Goal: Task Accomplishment & Management: Manage account settings

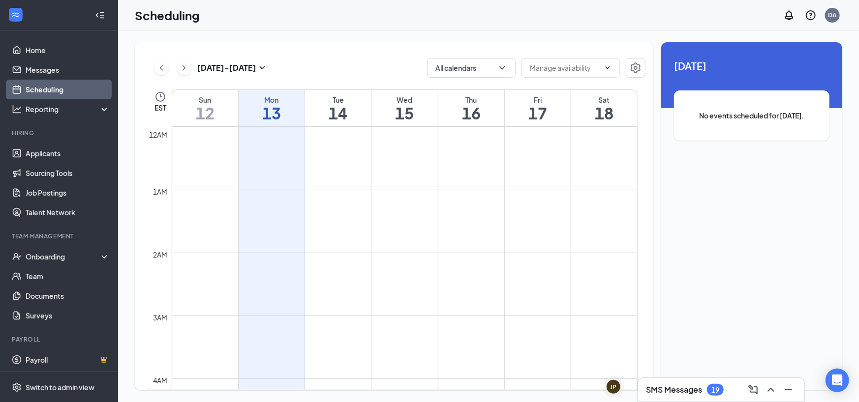
scroll to position [483, 0]
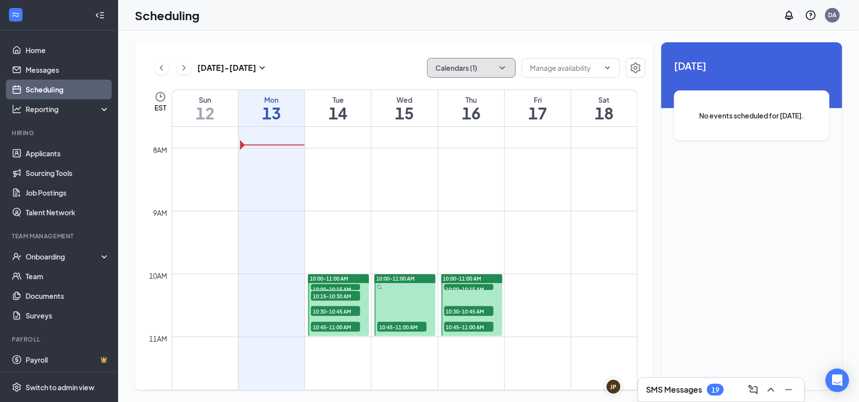
click at [456, 66] on button "Calendars (1)" at bounding box center [471, 68] width 89 height 20
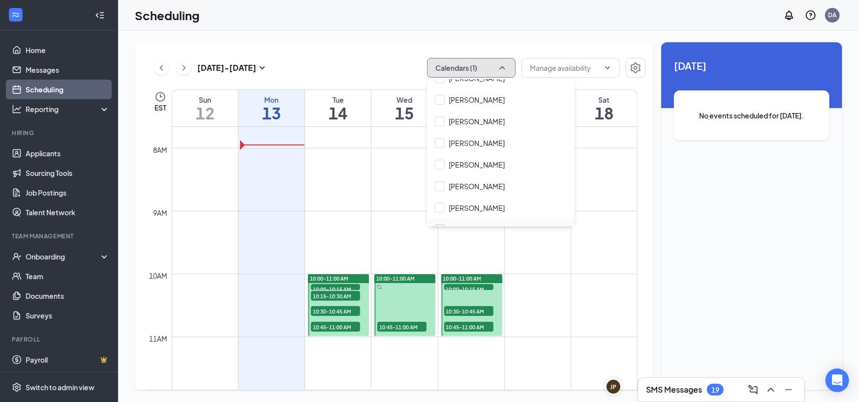
scroll to position [295, 0]
click at [464, 184] on input "[PERSON_NAME]" at bounding box center [470, 185] width 70 height 10
checkbox input "true"
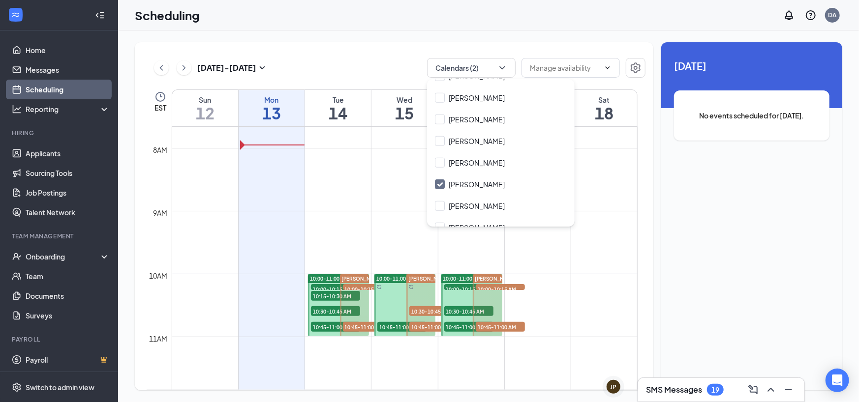
click at [329, 287] on span "10:00-10:15 AM" at bounding box center [335, 289] width 49 height 10
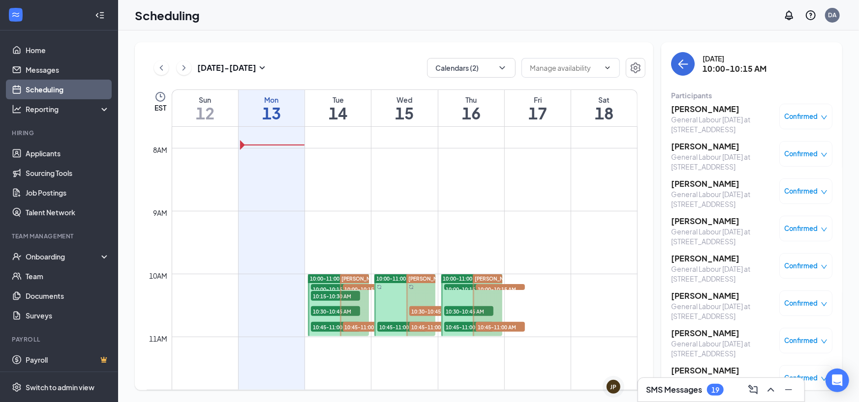
drag, startPoint x: 728, startPoint y: 288, endPoint x: 798, endPoint y: 305, distance: 71.4
click at [798, 305] on span "Confirmed" at bounding box center [801, 304] width 33 height 10
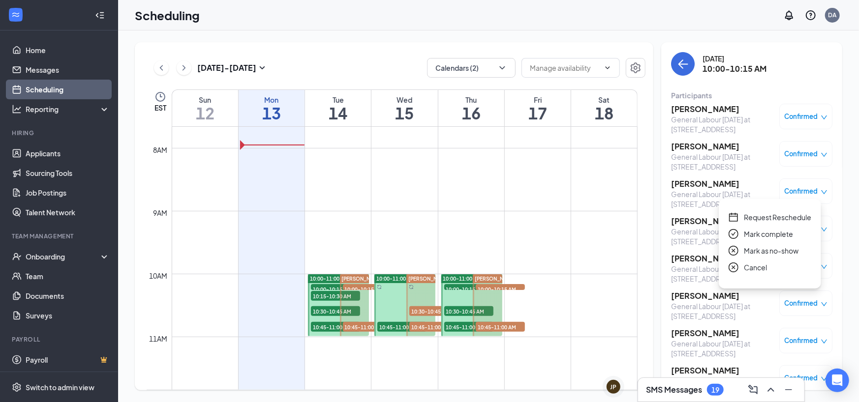
click at [757, 270] on span "Cancel" at bounding box center [755, 267] width 23 height 11
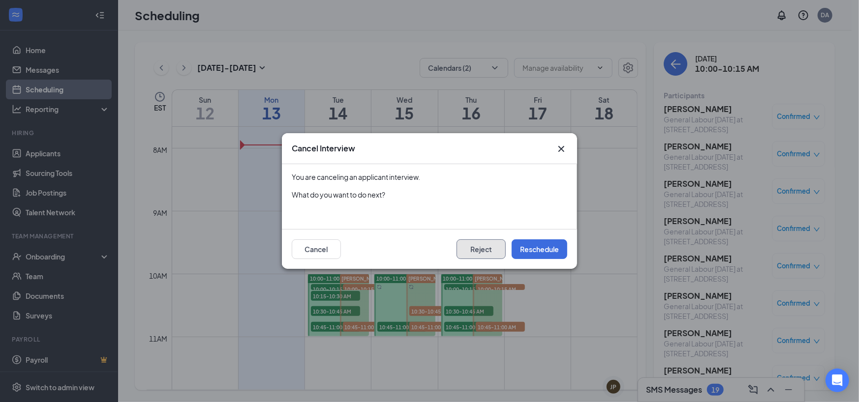
click at [485, 246] on button "Reject" at bounding box center [481, 250] width 49 height 20
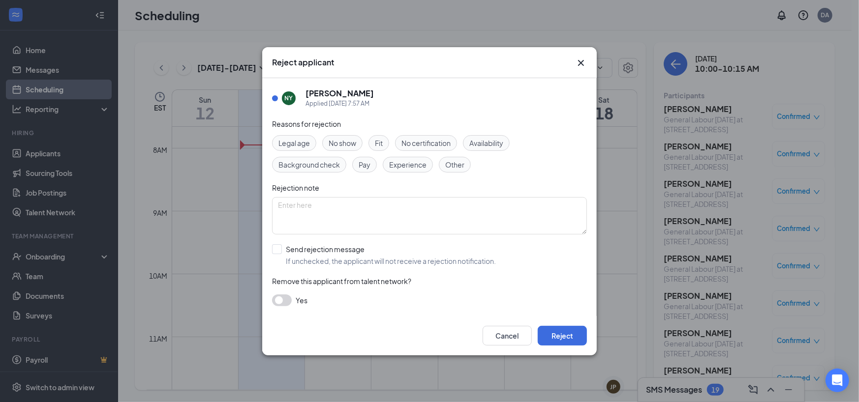
click at [271, 251] on div "NY [PERSON_NAME] Applied [DATE] 7:57 AM Reasons for rejection Legal age No show…" at bounding box center [429, 197] width 335 height 238
click at [283, 251] on input "Send rejection message If unchecked, the applicant will not receive a rejection…" at bounding box center [384, 256] width 224 height 22
checkbox input "true"
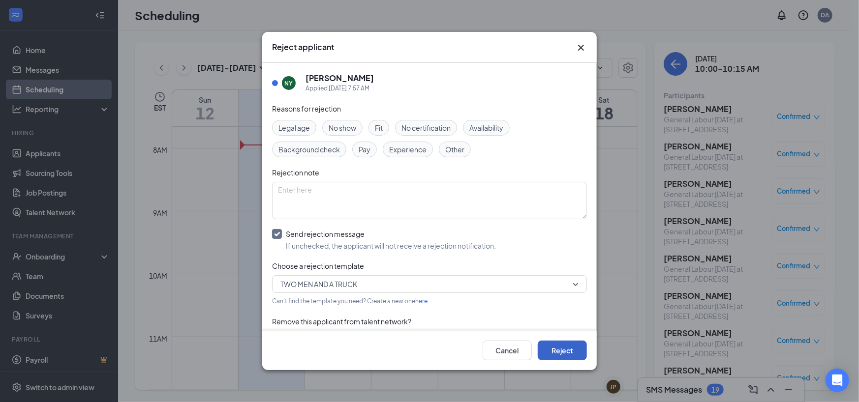
click at [555, 356] on button "Reject" at bounding box center [562, 351] width 49 height 20
click at [555, 349] on button "button" at bounding box center [562, 351] width 49 height 20
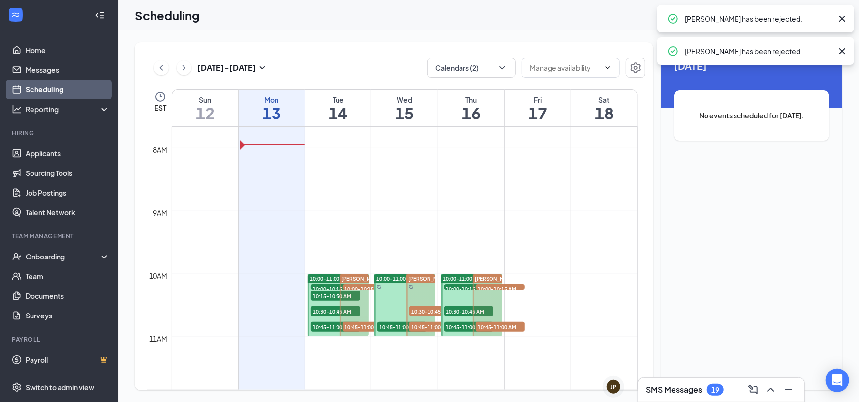
click at [330, 285] on span "10:00-10:15 AM" at bounding box center [335, 289] width 49 height 10
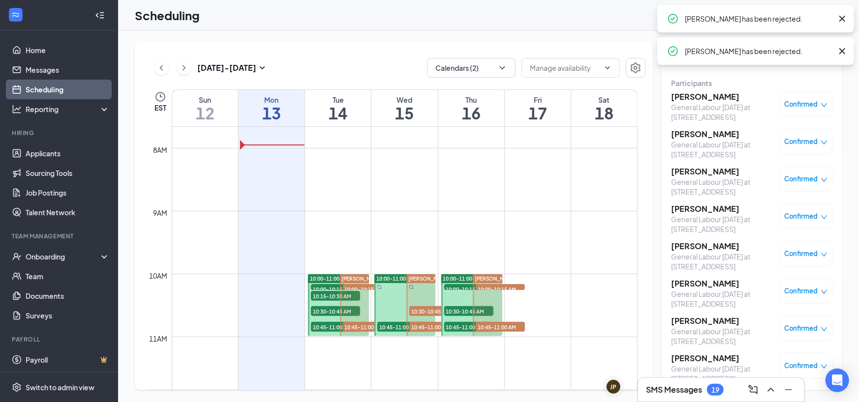
scroll to position [21, 0]
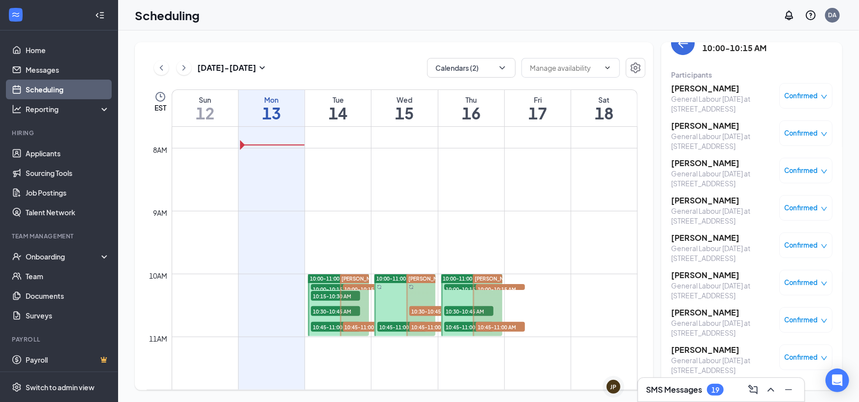
click at [800, 284] on span "Confirmed" at bounding box center [801, 283] width 33 height 10
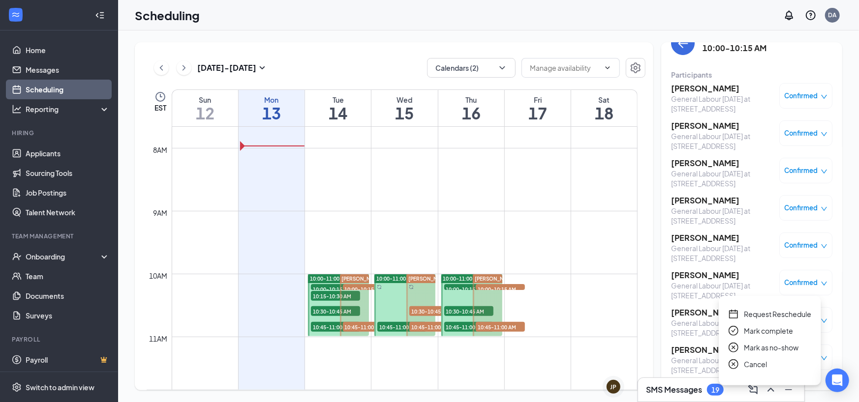
click at [752, 359] on span "Cancel" at bounding box center [755, 364] width 23 height 11
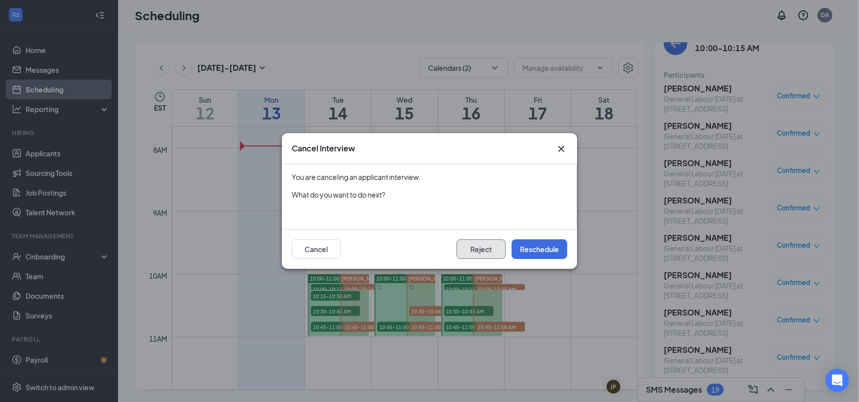
click at [486, 251] on button "Reject" at bounding box center [481, 250] width 49 height 20
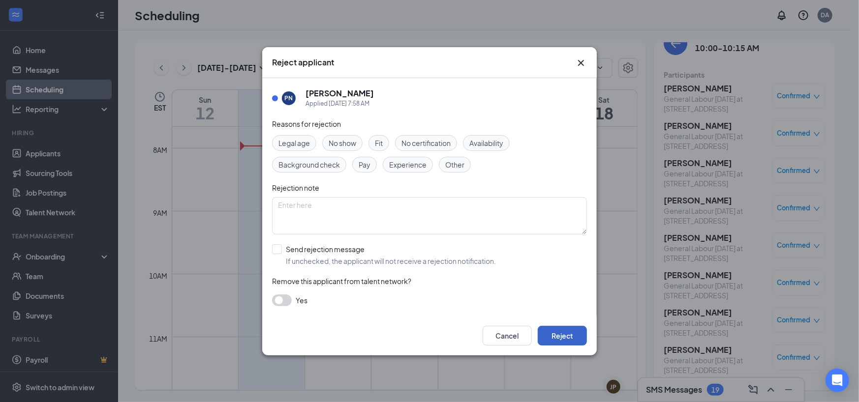
click at [571, 337] on button "Reject" at bounding box center [562, 336] width 49 height 20
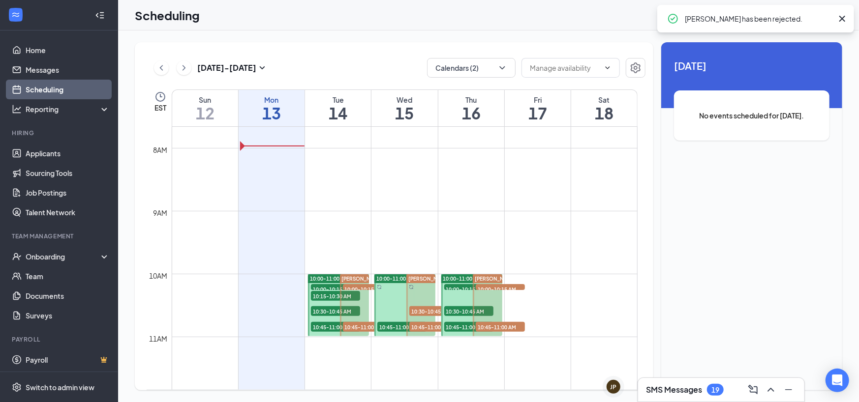
click at [320, 283] on div "10:00-10:15 AM 7" at bounding box center [335, 287] width 51 height 8
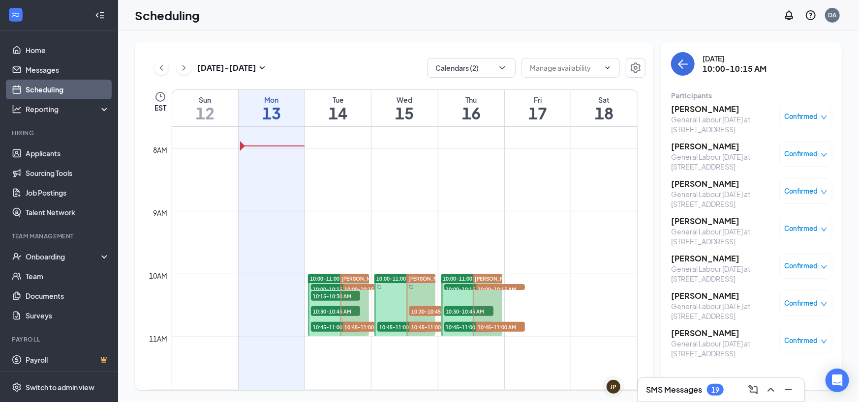
click at [809, 340] on span "Confirmed" at bounding box center [801, 341] width 33 height 10
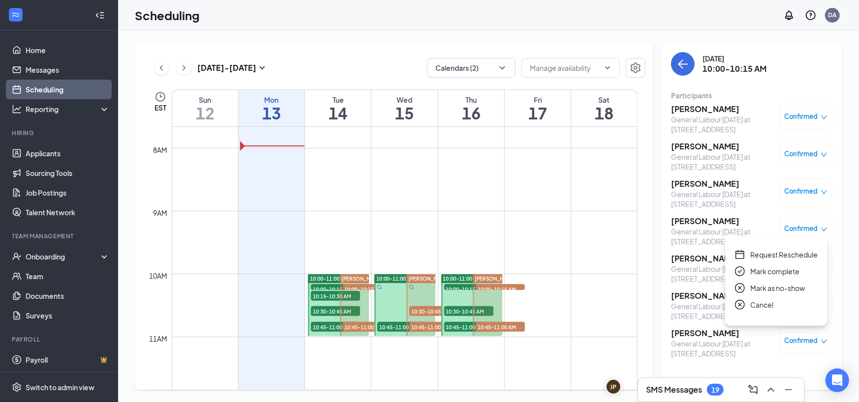
click at [758, 307] on span "Cancel" at bounding box center [761, 305] width 23 height 11
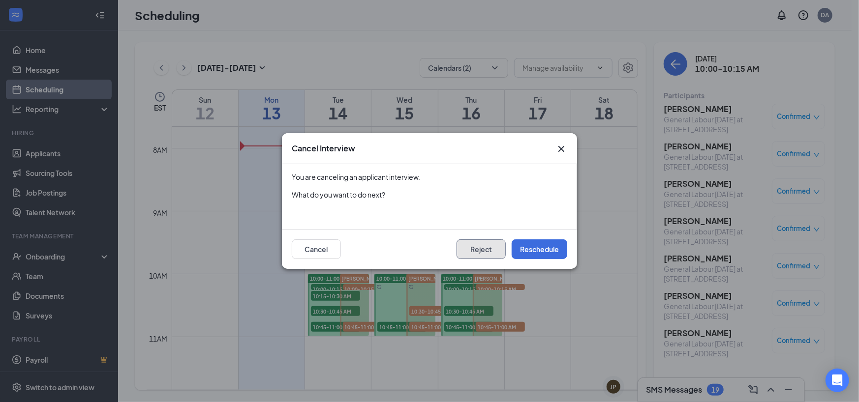
click at [481, 249] on button "Reject" at bounding box center [481, 250] width 49 height 20
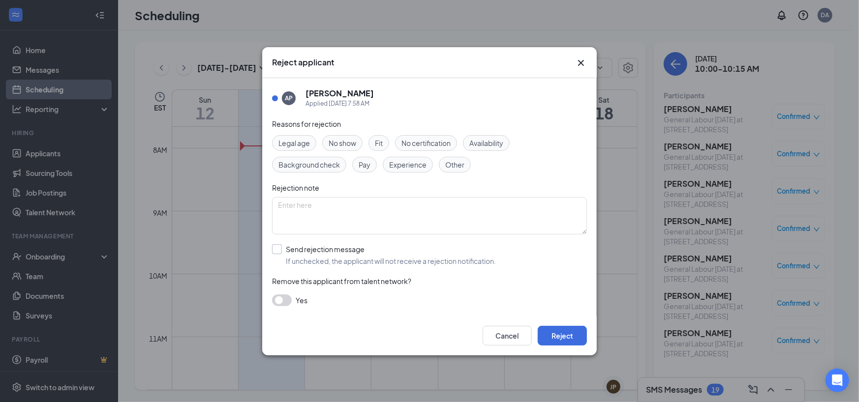
click at [283, 249] on input "Send rejection message If unchecked, the applicant will not receive a rejection…" at bounding box center [384, 256] width 224 height 22
checkbox input "true"
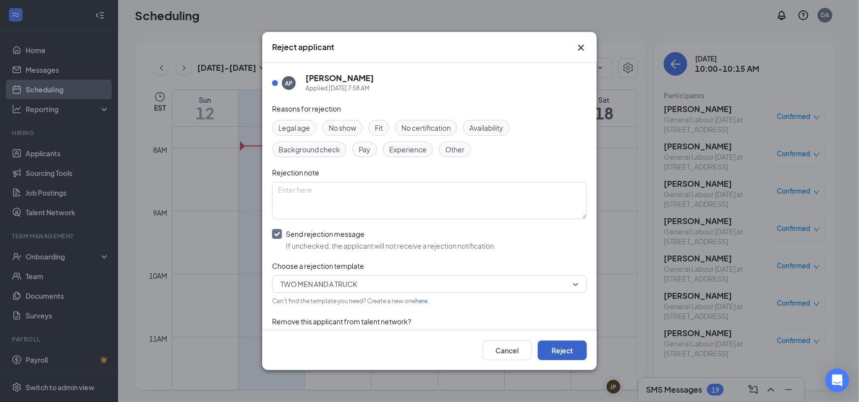
click at [547, 350] on button "Reject" at bounding box center [562, 351] width 49 height 20
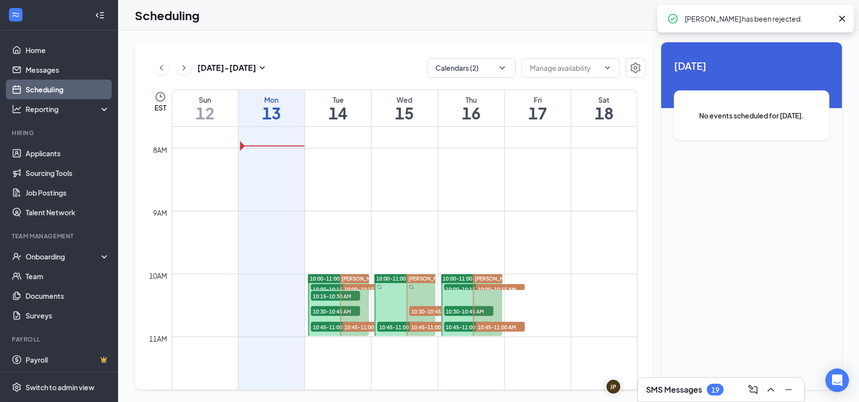
click at [327, 283] on div "10:00-10:15 AM 6" at bounding box center [335, 287] width 51 height 8
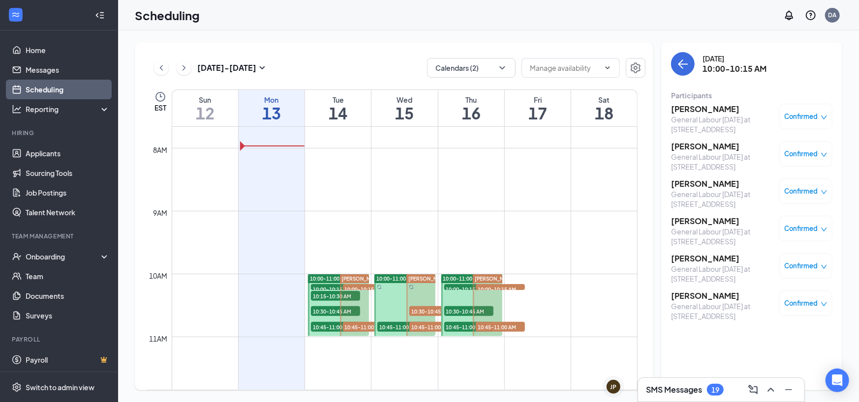
click at [326, 294] on span "10:15-10:30 AM" at bounding box center [335, 296] width 49 height 10
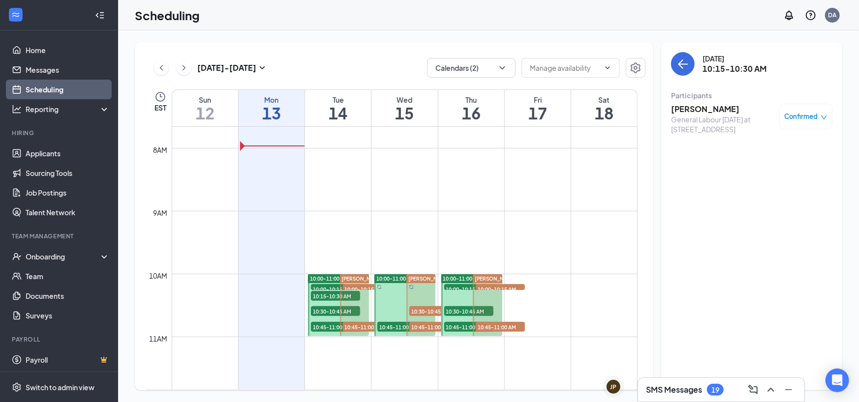
click at [320, 326] on span "10:45-11:00 AM" at bounding box center [335, 327] width 49 height 10
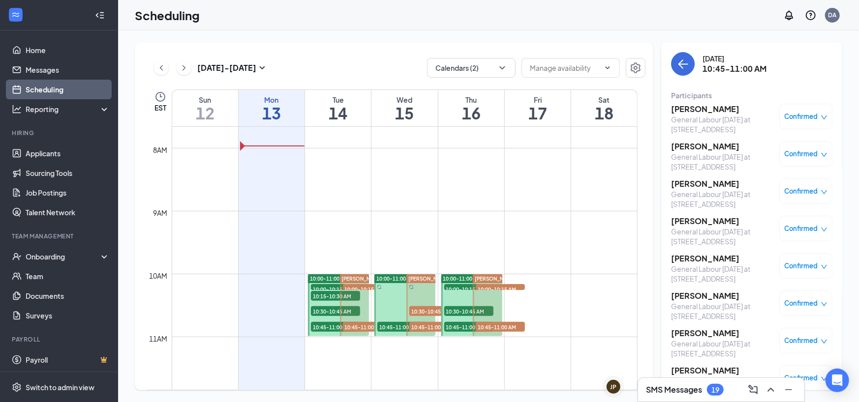
click at [323, 308] on span "10:30-10:45 AM" at bounding box center [335, 312] width 49 height 10
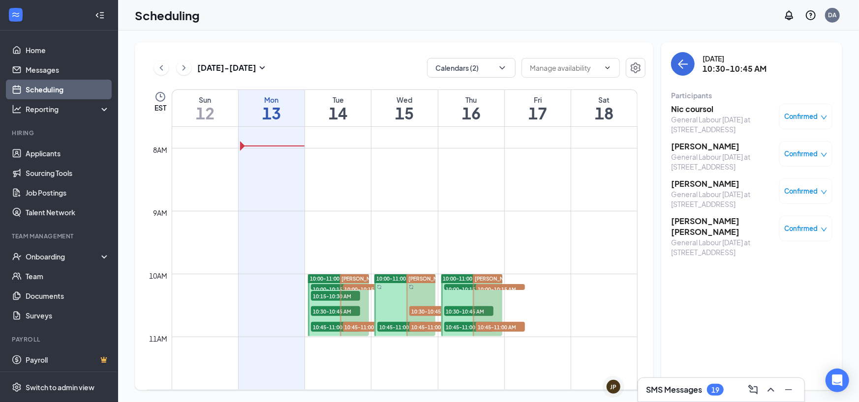
click at [809, 231] on span "Confirmed" at bounding box center [801, 229] width 33 height 10
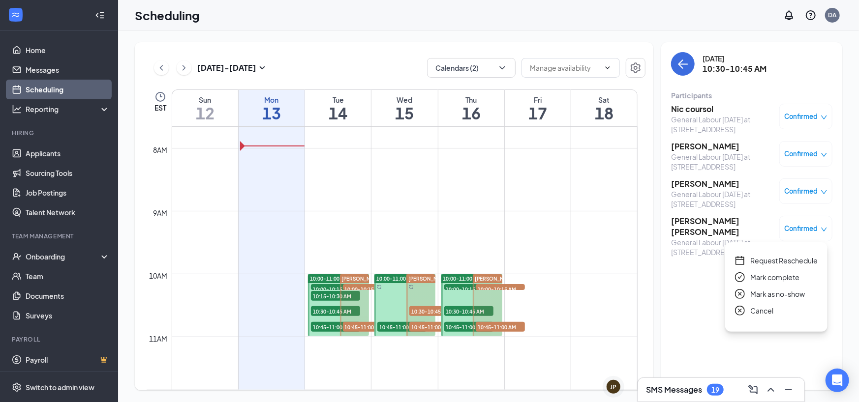
click at [772, 308] on span "Cancel" at bounding box center [761, 311] width 23 height 11
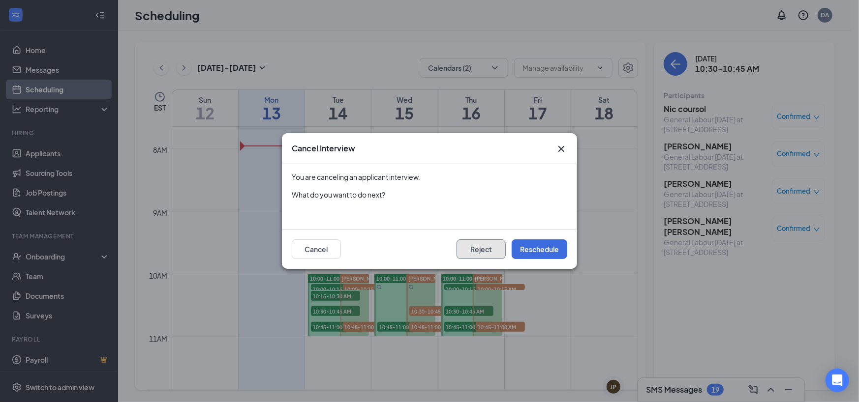
click at [487, 256] on button "Reject" at bounding box center [481, 250] width 49 height 20
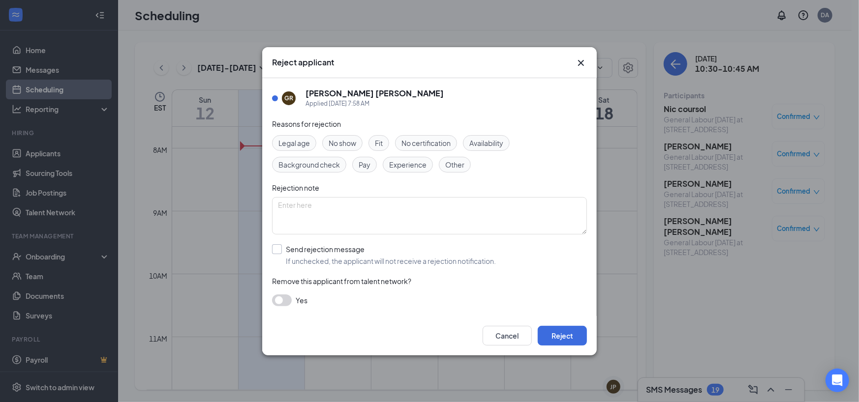
click at [277, 249] on input "Send rejection message If unchecked, the applicant will not receive a rejection…" at bounding box center [384, 256] width 224 height 22
checkbox input "true"
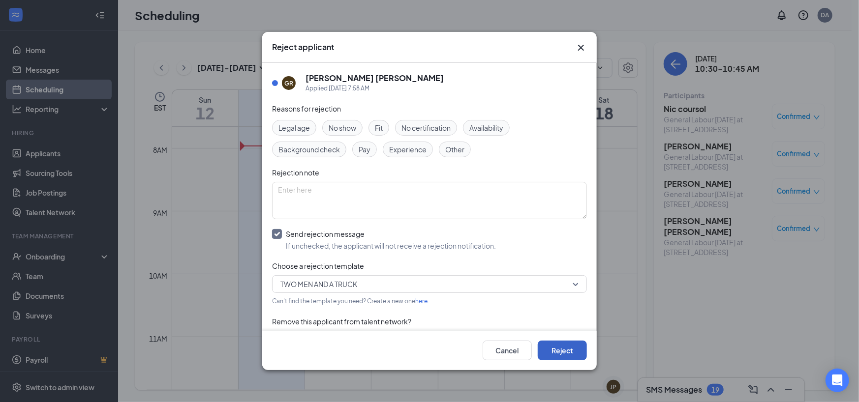
click at [562, 350] on button "Reject" at bounding box center [562, 351] width 49 height 20
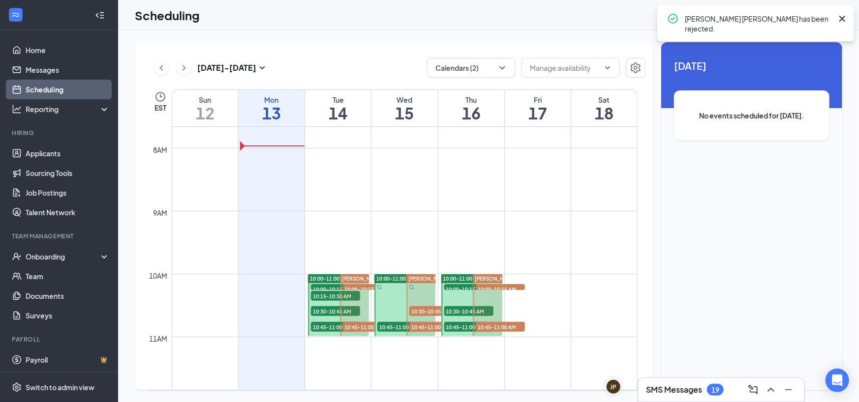
click at [324, 312] on span "10:30-10:45 AM" at bounding box center [335, 312] width 49 height 10
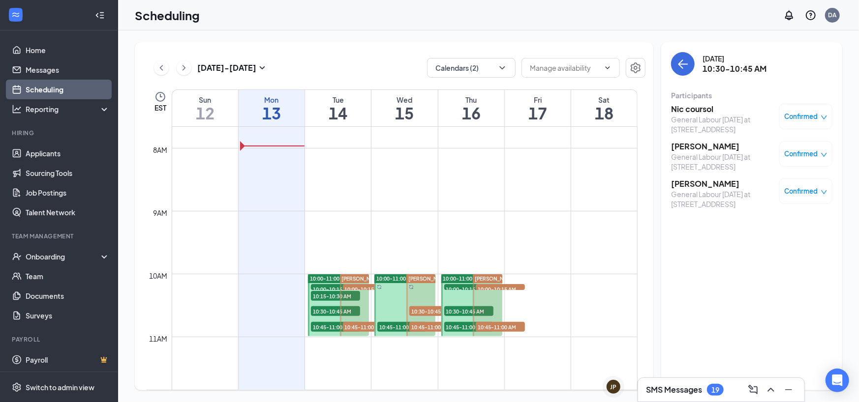
click at [325, 331] on div "10:45-11:00 AM 10" at bounding box center [335, 327] width 51 height 12
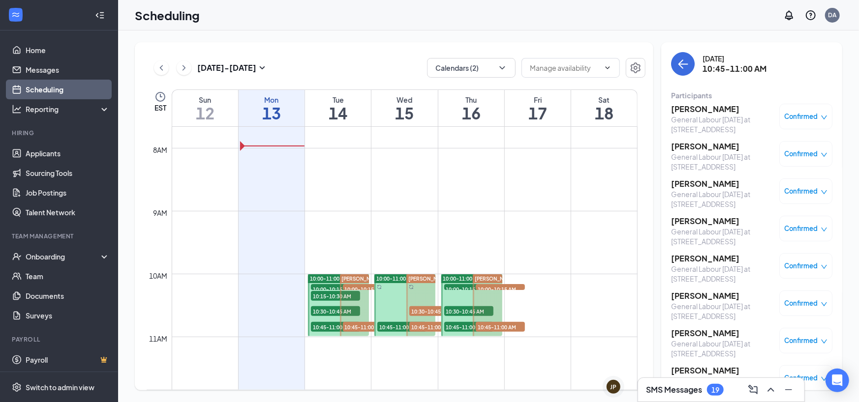
click at [803, 226] on span "Confirmed" at bounding box center [801, 229] width 33 height 10
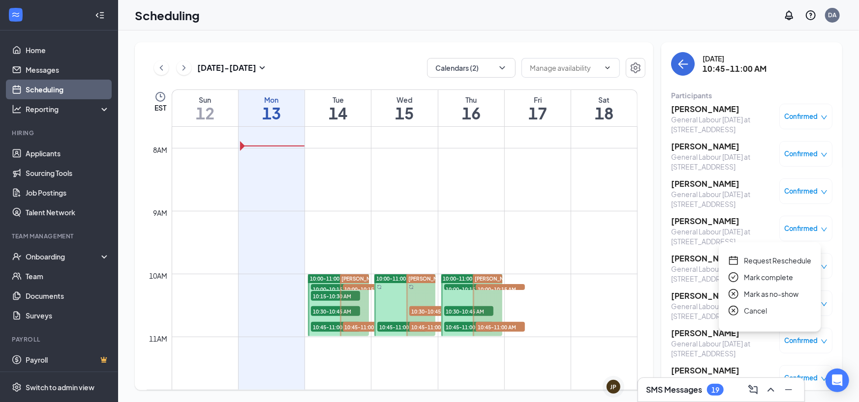
click at [763, 311] on span "Cancel" at bounding box center [755, 311] width 23 height 11
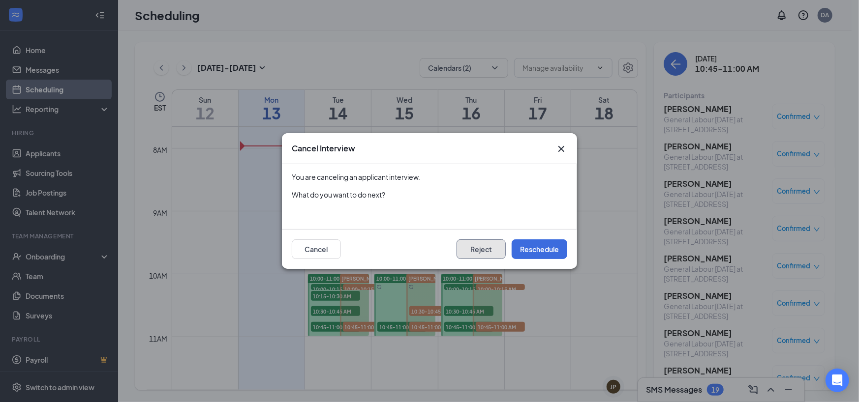
click at [476, 251] on button "Reject" at bounding box center [481, 250] width 49 height 20
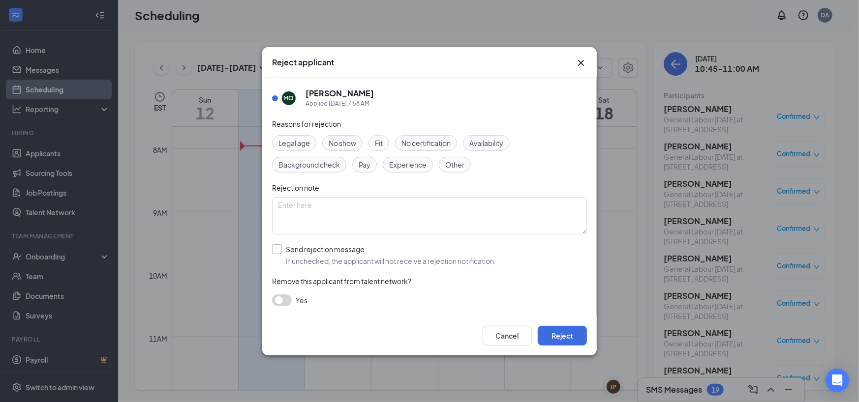
click at [277, 254] on input "Send rejection message If unchecked, the applicant will not receive a rejection…" at bounding box center [384, 256] width 224 height 22
checkbox input "true"
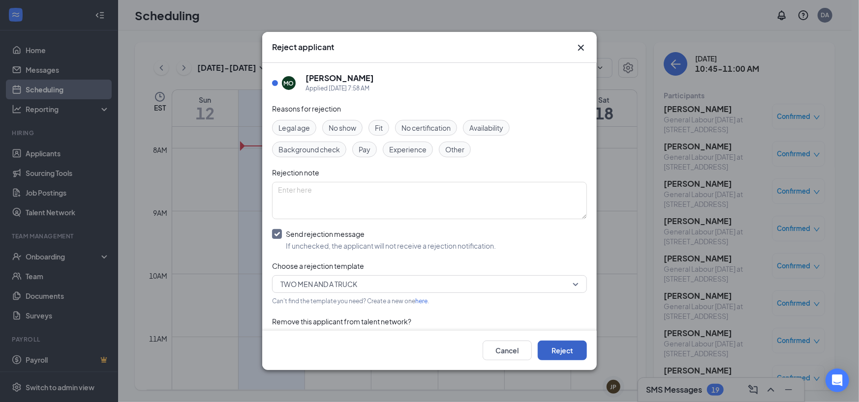
click at [567, 356] on button "Reject" at bounding box center [562, 351] width 49 height 20
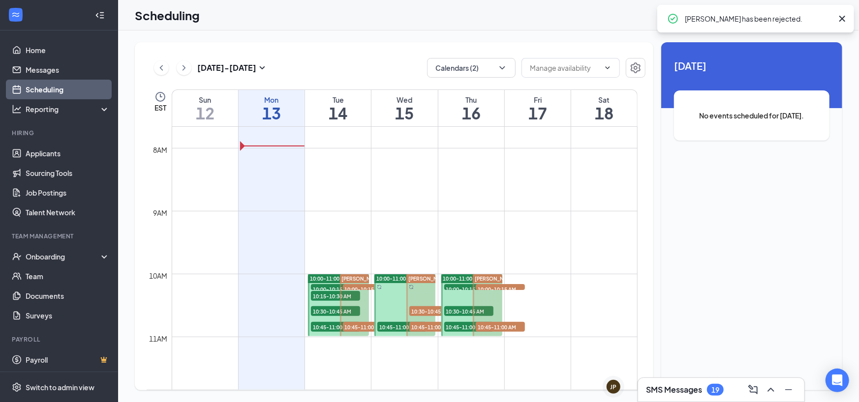
click at [337, 310] on span "10:30-10:45 AM" at bounding box center [335, 312] width 49 height 10
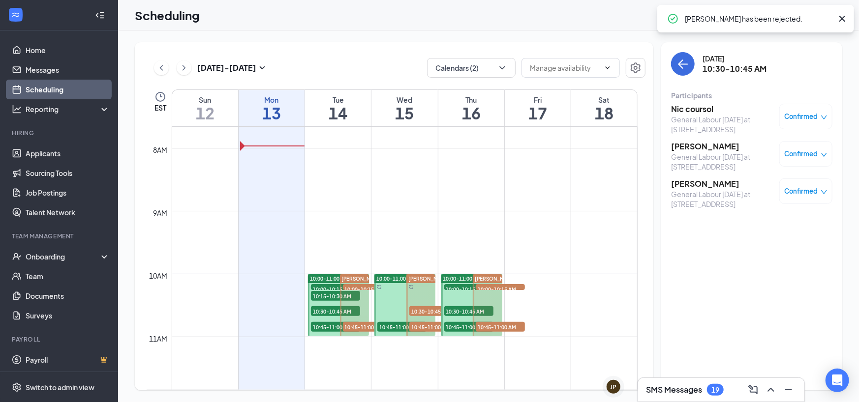
click at [322, 329] on span "10:45-11:00 AM" at bounding box center [335, 327] width 49 height 10
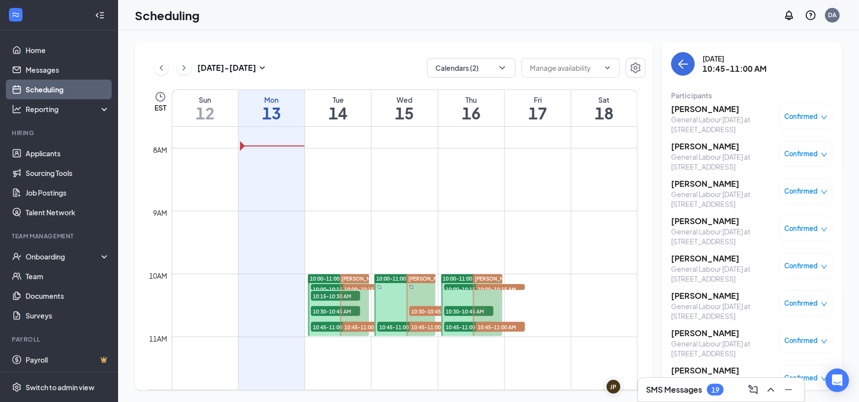
click at [806, 231] on span "Confirmed" at bounding box center [801, 229] width 33 height 10
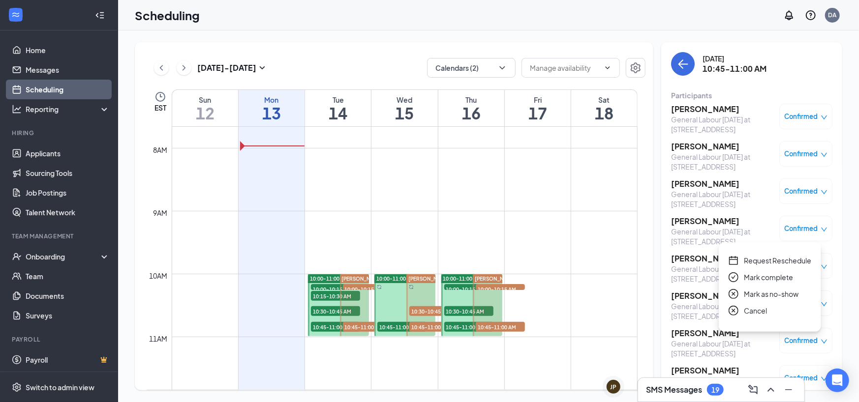
click at [746, 314] on span "Cancel" at bounding box center [755, 311] width 23 height 11
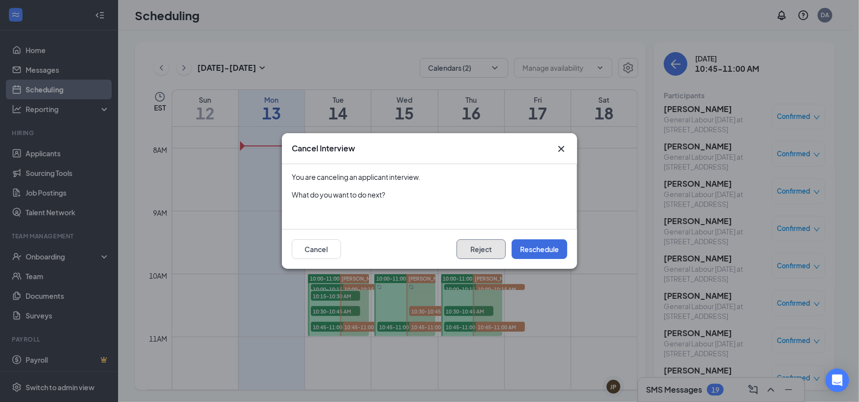
click at [479, 255] on button "Reject" at bounding box center [481, 250] width 49 height 20
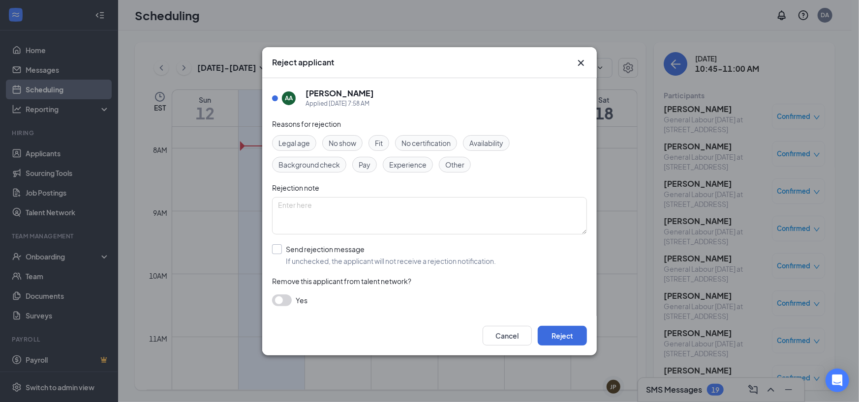
click at [276, 250] on input "Send rejection message If unchecked, the applicant will not receive a rejection…" at bounding box center [384, 256] width 224 height 22
checkbox input "true"
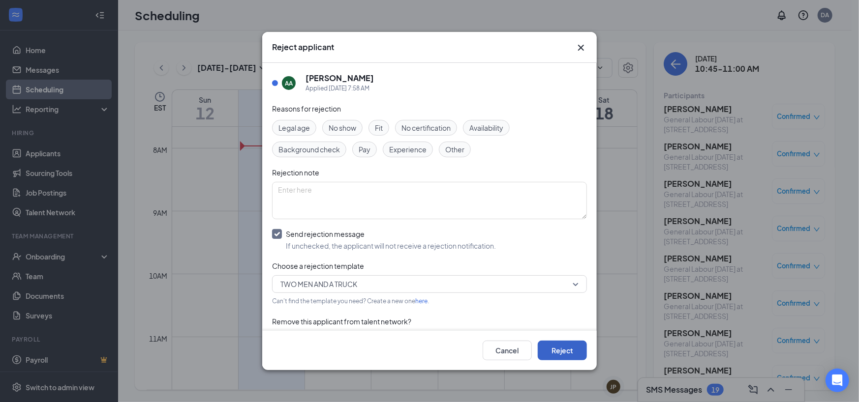
click at [554, 347] on button "Reject" at bounding box center [562, 351] width 49 height 20
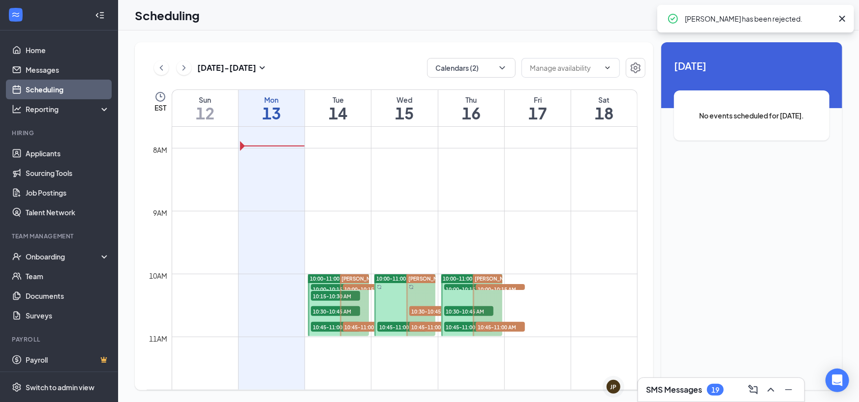
click at [331, 325] on span "10:45-11:00 AM" at bounding box center [335, 327] width 49 height 10
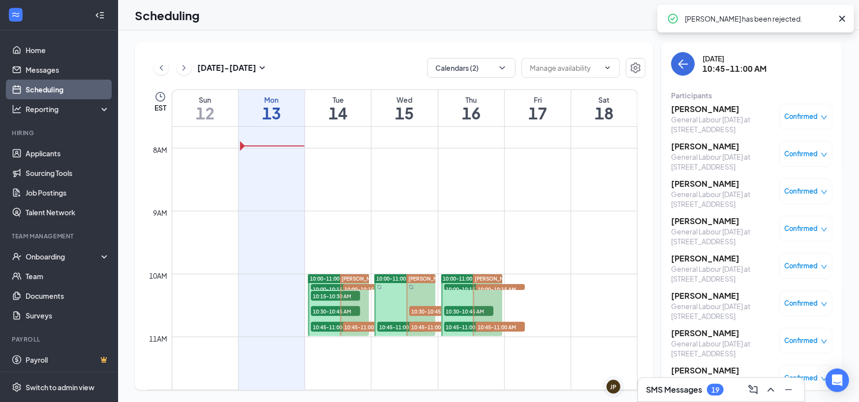
click at [796, 231] on span "Confirmed" at bounding box center [801, 229] width 33 height 10
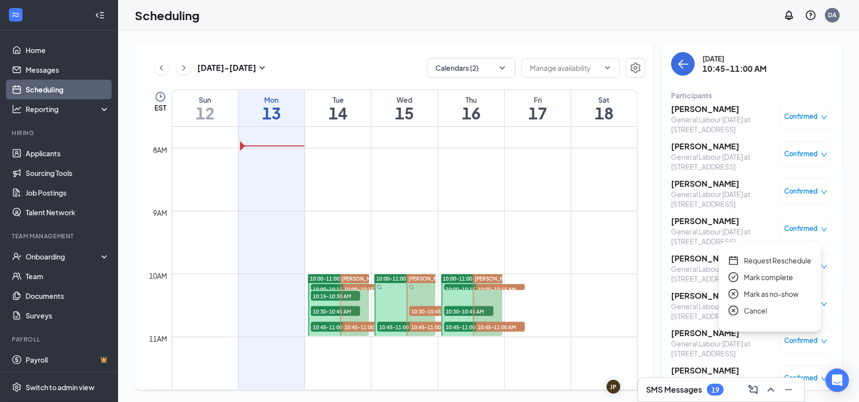
click at [751, 313] on span "Cancel" at bounding box center [755, 311] width 23 height 11
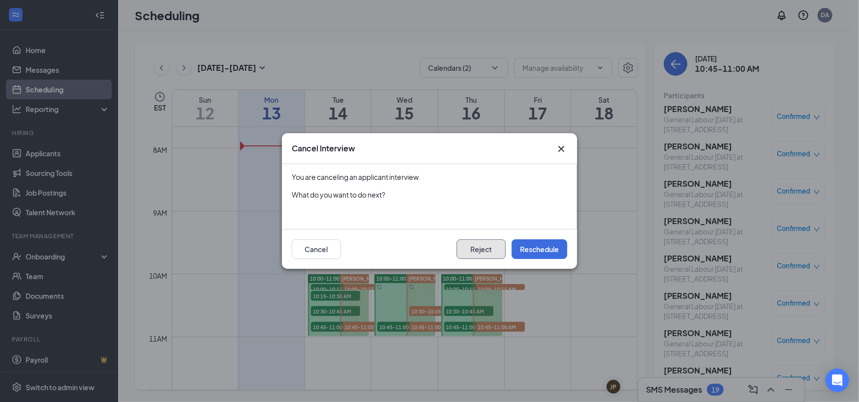
click at [472, 252] on button "Reject" at bounding box center [481, 250] width 49 height 20
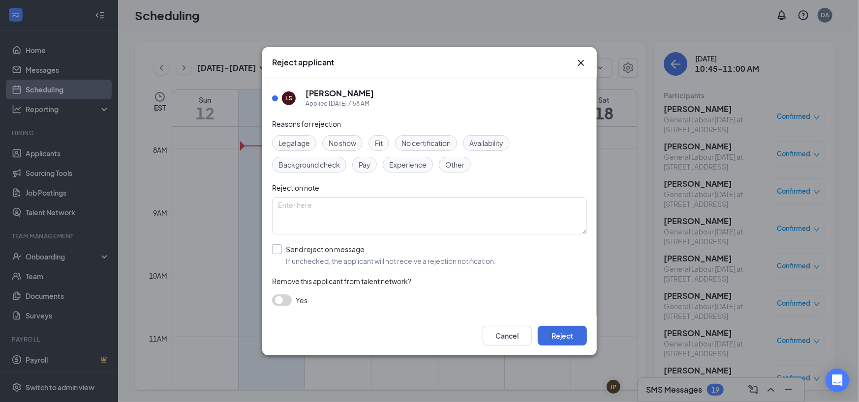
click at [280, 248] on input "Send rejection message If unchecked, the applicant will not receive a rejection…" at bounding box center [384, 256] width 224 height 22
checkbox input "true"
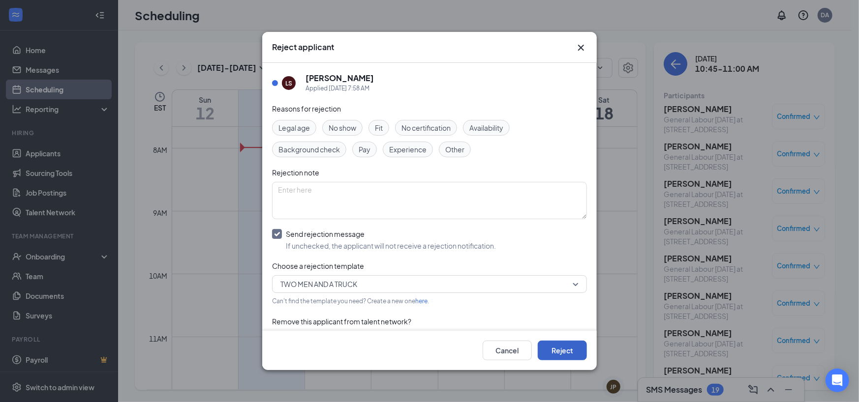
click at [565, 350] on button "Reject" at bounding box center [562, 351] width 49 height 20
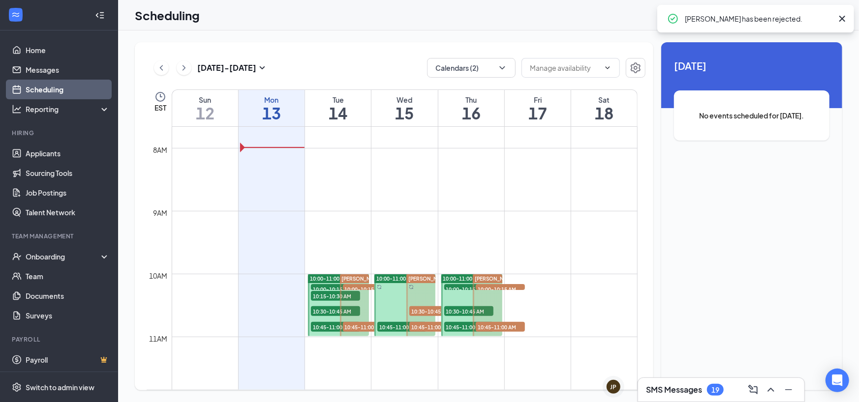
click at [320, 327] on span "10:45-11:00 AM" at bounding box center [335, 327] width 49 height 10
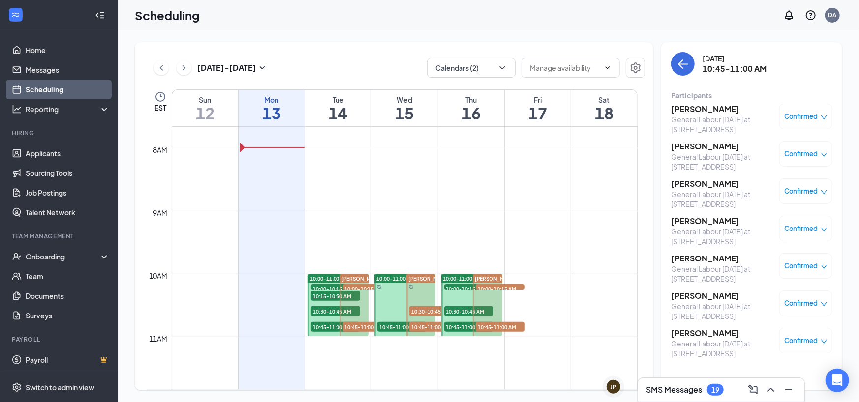
click at [803, 229] on span "Confirmed" at bounding box center [801, 229] width 33 height 10
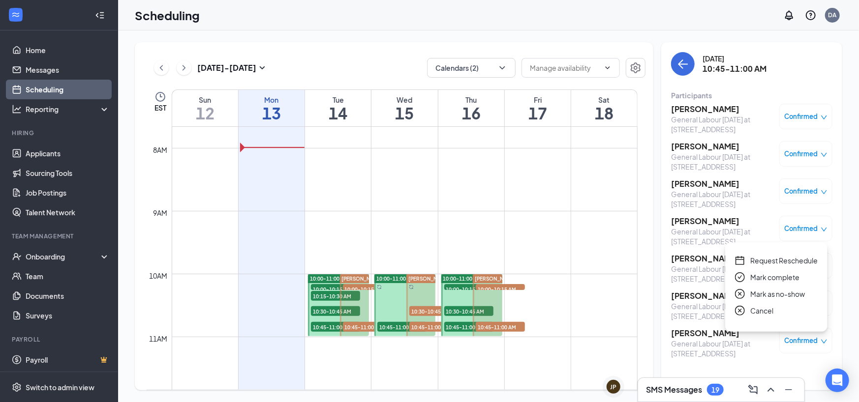
click at [769, 313] on span "Cancel" at bounding box center [761, 311] width 23 height 11
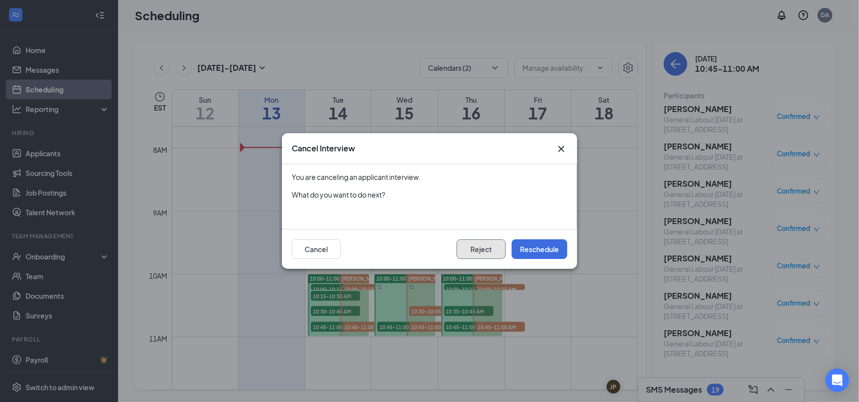
click at [479, 252] on button "Reject" at bounding box center [481, 250] width 49 height 20
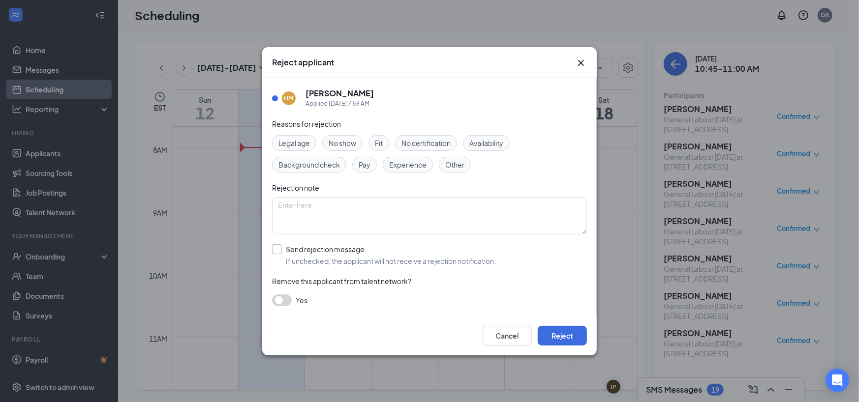
click at [277, 246] on input "Send rejection message If unchecked, the applicant will not receive a rejection…" at bounding box center [384, 256] width 224 height 22
checkbox input "true"
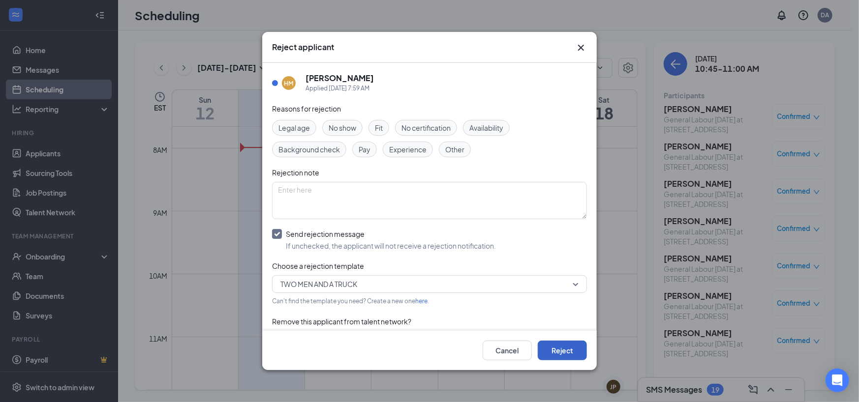
click at [547, 347] on button "Reject" at bounding box center [562, 351] width 49 height 20
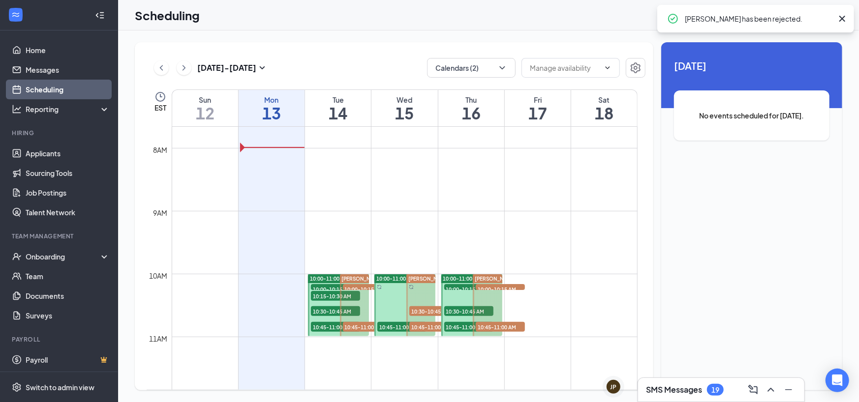
click at [369, 286] on span "10:00-10:15 AM" at bounding box center [367, 289] width 49 height 10
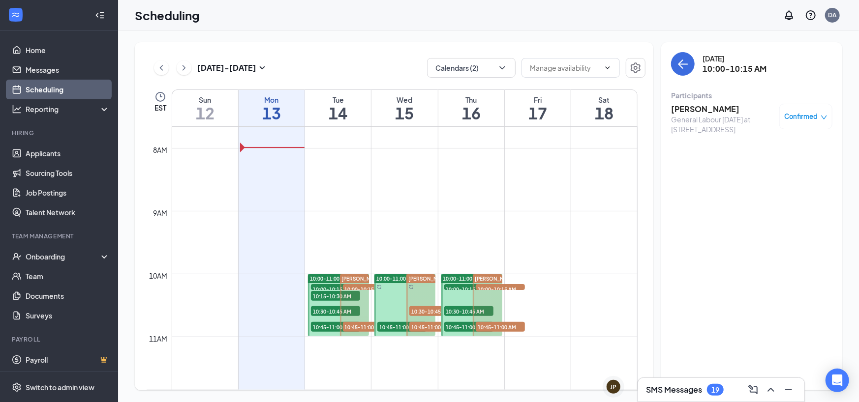
click at [359, 325] on span "10:45-11:00 AM" at bounding box center [367, 327] width 49 height 10
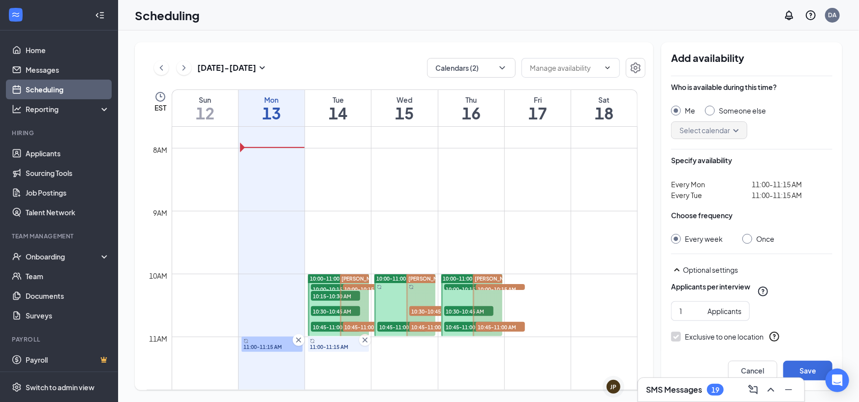
click at [335, 329] on span "10:45-11:00 AM" at bounding box center [335, 327] width 49 height 10
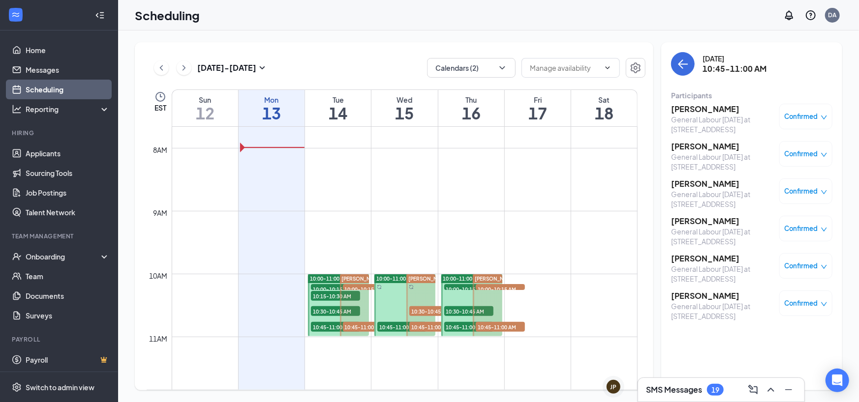
click at [335, 325] on span "10:45-11:00 AM" at bounding box center [335, 327] width 49 height 10
click at [394, 326] on span "10:45-11:00 AM" at bounding box center [401, 327] width 49 height 10
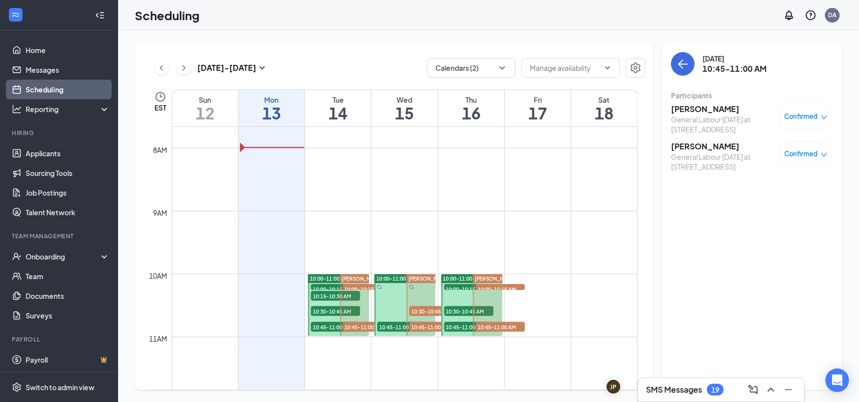
click at [798, 115] on span "Confirmed" at bounding box center [801, 117] width 33 height 10
click at [759, 196] on span "Cancel" at bounding box center [761, 198] width 23 height 11
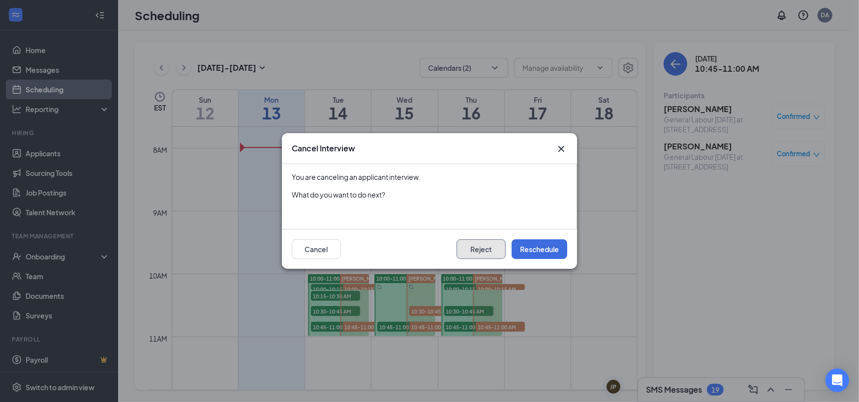
click at [491, 251] on button "Reject" at bounding box center [481, 250] width 49 height 20
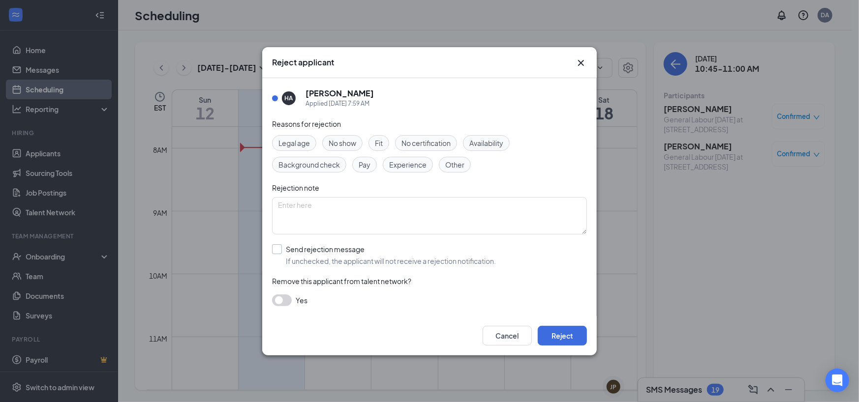
click at [278, 251] on input "Send rejection message If unchecked, the applicant will not receive a rejection…" at bounding box center [384, 256] width 224 height 22
checkbox input "true"
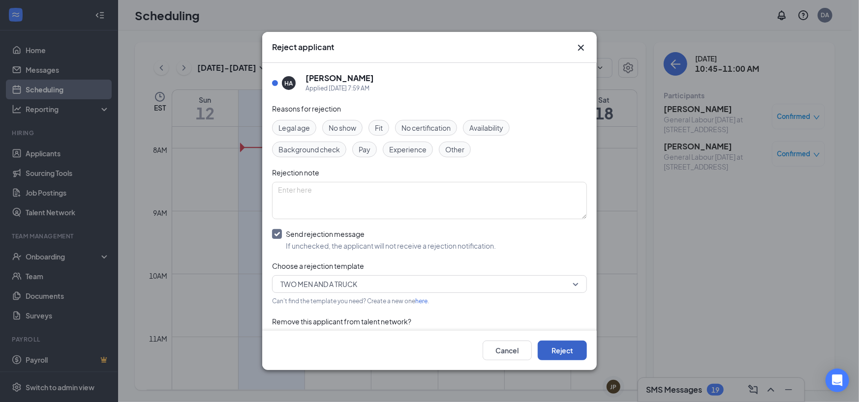
click at [561, 346] on button "Reject" at bounding box center [562, 351] width 49 height 20
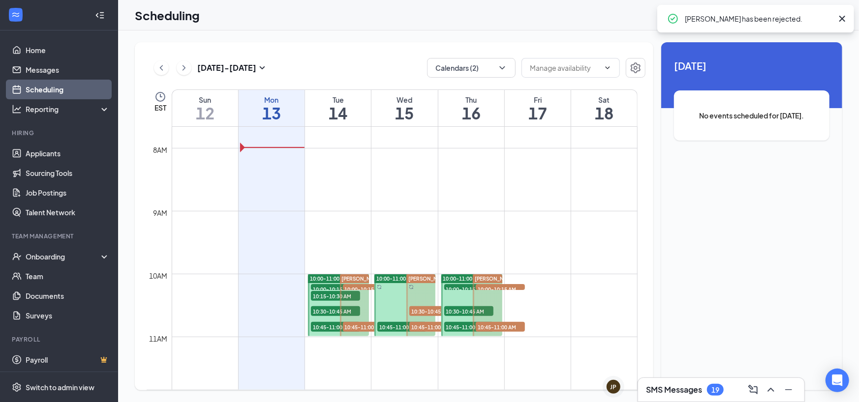
click at [388, 327] on span "10:45-11:00 AM" at bounding box center [401, 327] width 49 height 10
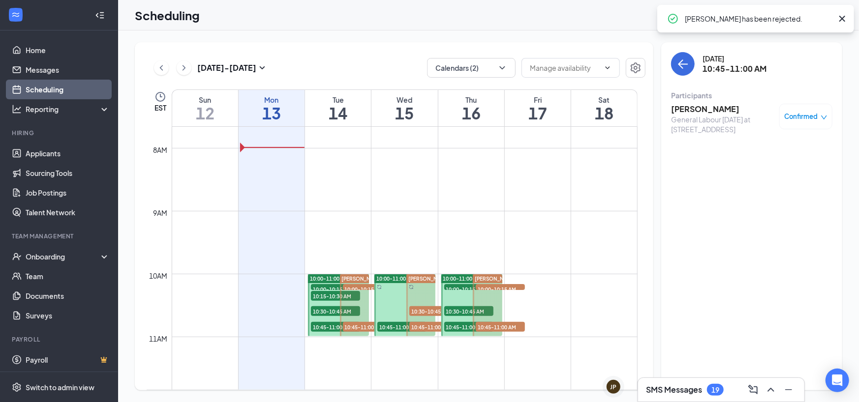
click at [430, 312] on span "10:30-10:45 AM" at bounding box center [433, 312] width 49 height 10
click at [424, 324] on span "10:45-11:00 AM" at bounding box center [433, 327] width 49 height 10
click at [459, 286] on span "10:00-10:15 AM" at bounding box center [468, 289] width 49 height 10
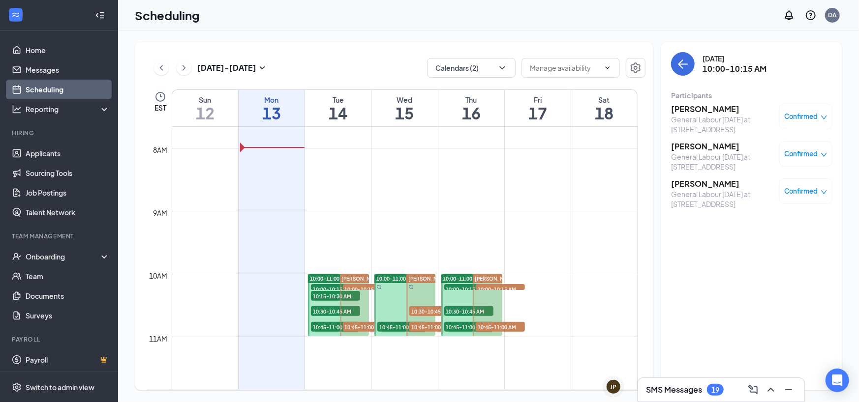
click at [798, 153] on span "Confirmed" at bounding box center [801, 154] width 33 height 10
click at [764, 240] on span "Cancel" at bounding box center [761, 236] width 23 height 11
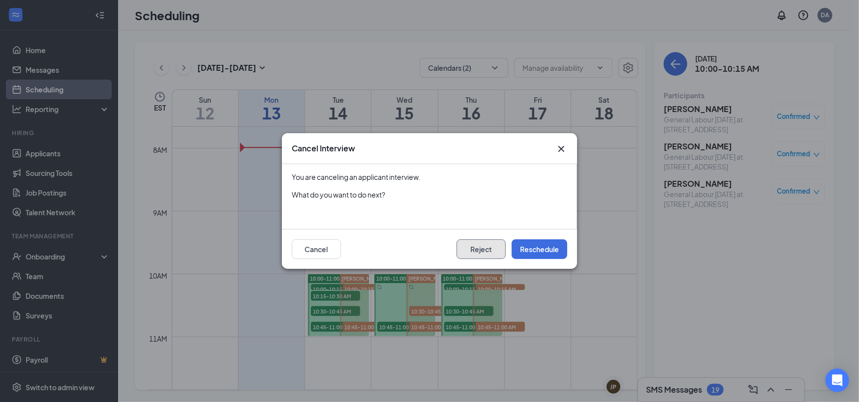
click at [479, 253] on button "Reject" at bounding box center [481, 250] width 49 height 20
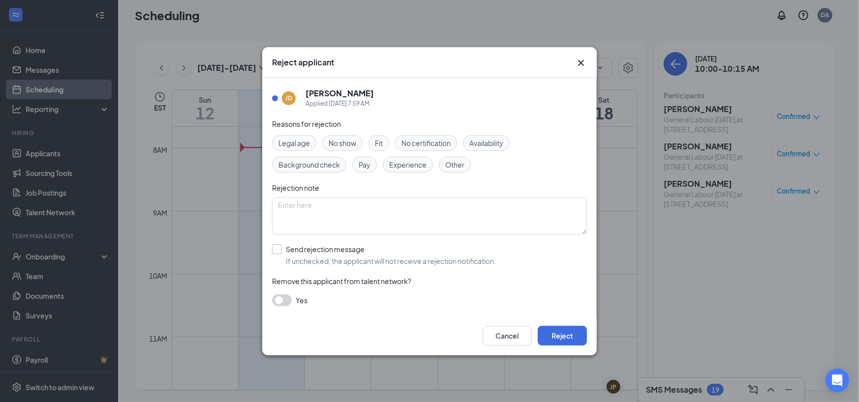
click at [279, 253] on input "Send rejection message If unchecked, the applicant will not receive a rejection…" at bounding box center [384, 256] width 224 height 22
checkbox input "true"
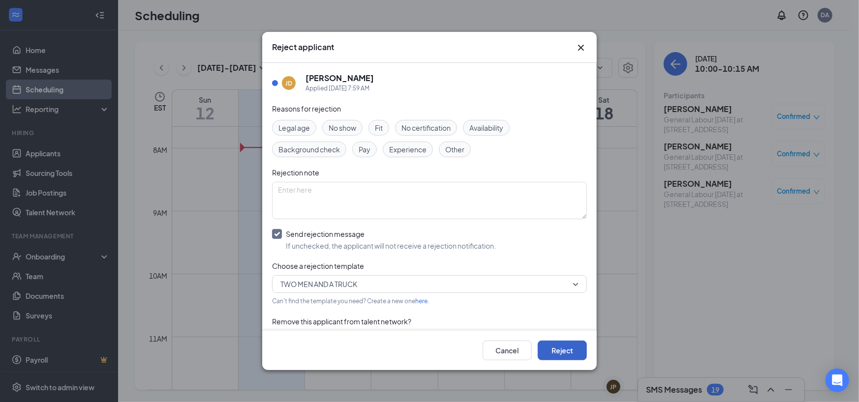
click at [556, 350] on button "Reject" at bounding box center [562, 351] width 49 height 20
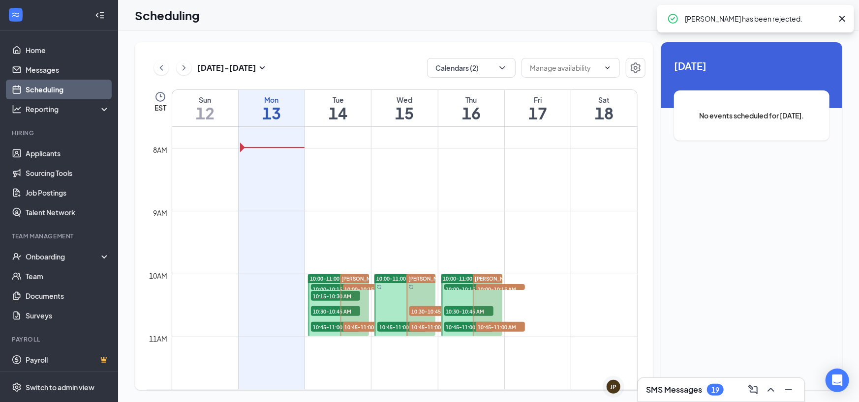
click at [468, 312] on span "10:30-10:45 AM" at bounding box center [468, 312] width 49 height 10
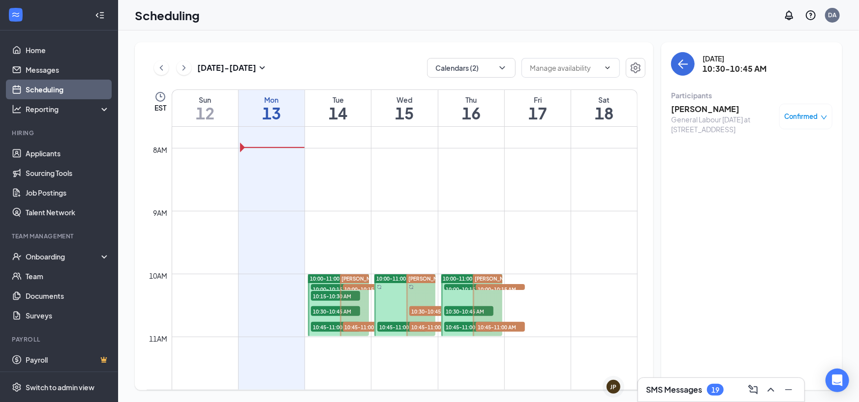
click at [460, 286] on span "10:00-10:15 AM" at bounding box center [468, 289] width 49 height 10
click at [464, 329] on span "10:45-11:00 AM" at bounding box center [468, 327] width 49 height 10
drag, startPoint x: 500, startPoint y: 289, endPoint x: 499, endPoint y: 295, distance: 5.9
click at [499, 292] on div "[PERSON_NAME] 10:00-10:15 AM 2 10:45-11:00 AM 5" at bounding box center [487, 306] width 29 height 62
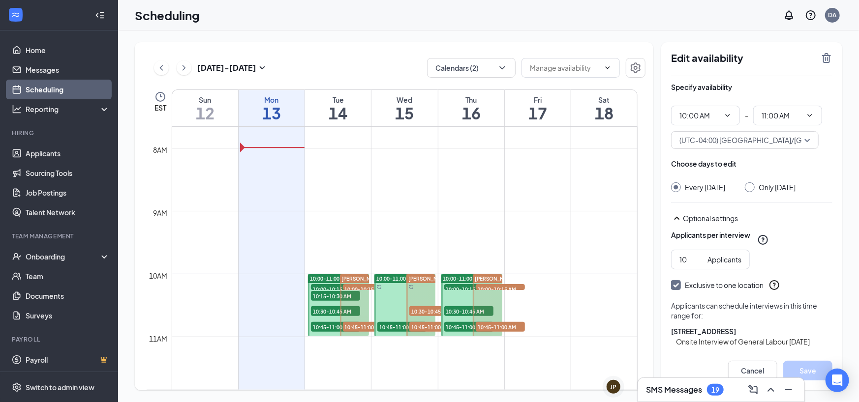
click at [500, 291] on div at bounding box center [487, 306] width 29 height 62
click at [500, 286] on span "10:00-10:15 AM" at bounding box center [500, 289] width 49 height 10
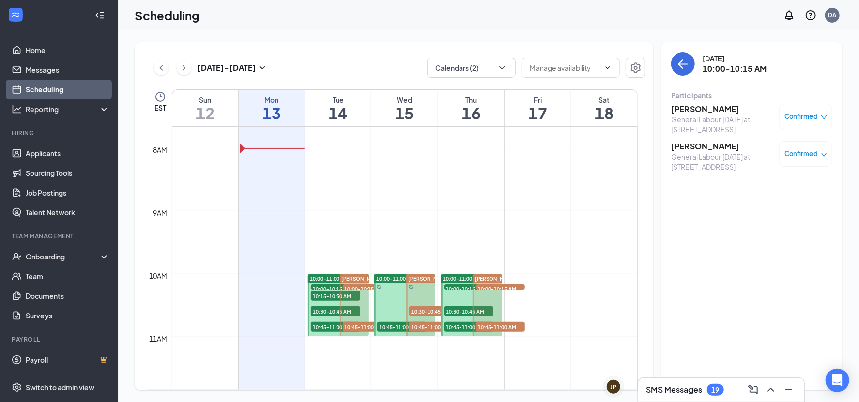
click at [500, 330] on span "10:45-11:00 AM" at bounding box center [500, 327] width 49 height 10
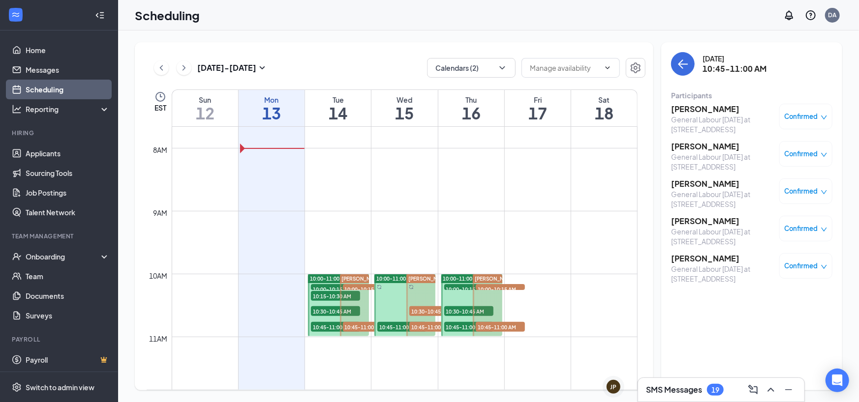
click at [808, 191] on span "Confirmed" at bounding box center [801, 191] width 33 height 10
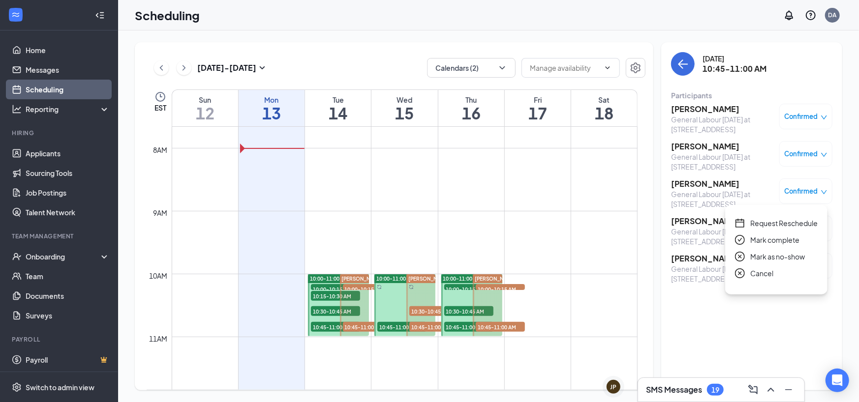
click at [761, 274] on span "Cancel" at bounding box center [761, 273] width 23 height 11
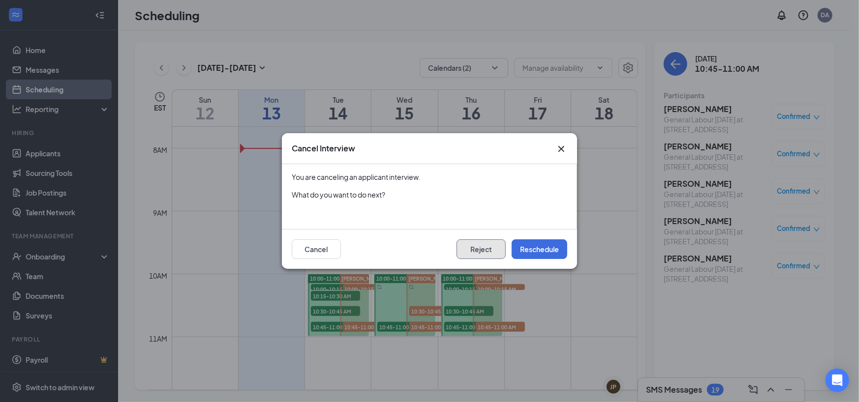
click at [492, 253] on button "Reject" at bounding box center [481, 250] width 49 height 20
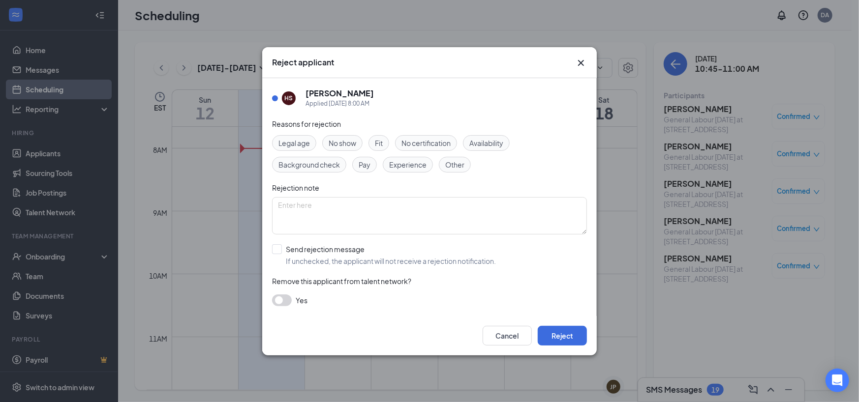
drag, startPoint x: 278, startPoint y: 247, endPoint x: 284, endPoint y: 254, distance: 8.8
click at [277, 249] on input "Send rejection message If unchecked, the applicant will not receive a rejection…" at bounding box center [384, 256] width 224 height 22
checkbox input "true"
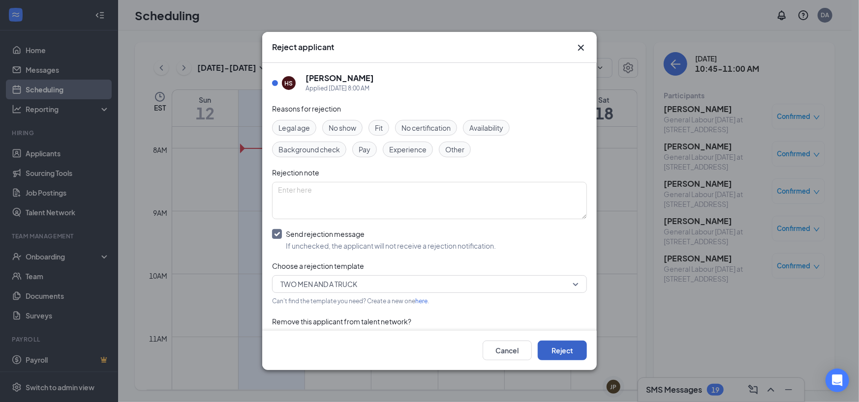
click at [563, 351] on button "Reject" at bounding box center [562, 351] width 49 height 20
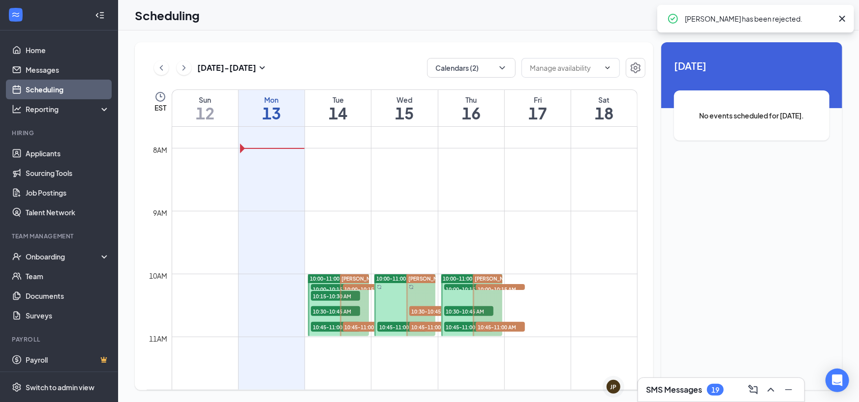
click at [500, 323] on span "10:45-11:00 AM" at bounding box center [500, 327] width 49 height 10
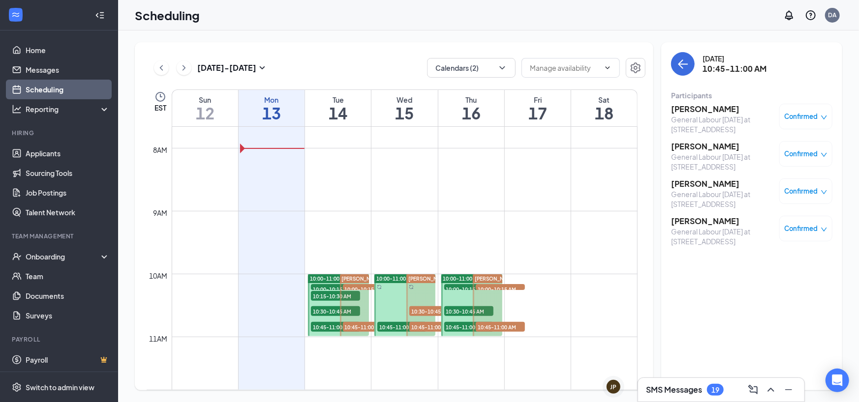
click at [502, 286] on span "10:00-10:15 AM" at bounding box center [500, 289] width 49 height 10
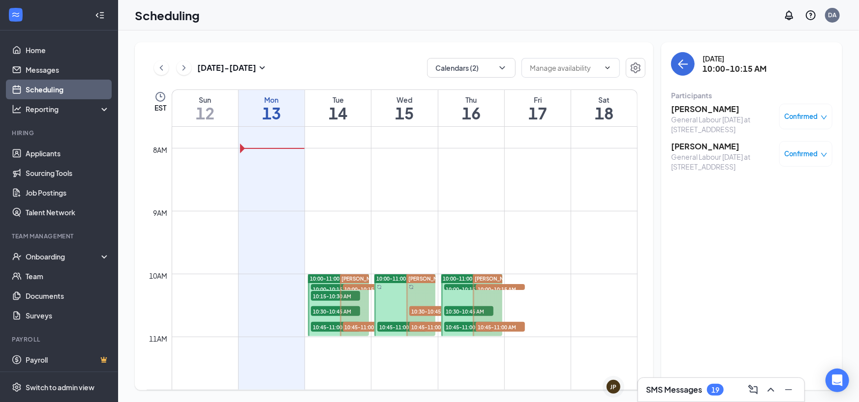
click at [808, 150] on span "Confirmed" at bounding box center [801, 154] width 33 height 10
click at [769, 237] on span "Cancel" at bounding box center [761, 236] width 23 height 11
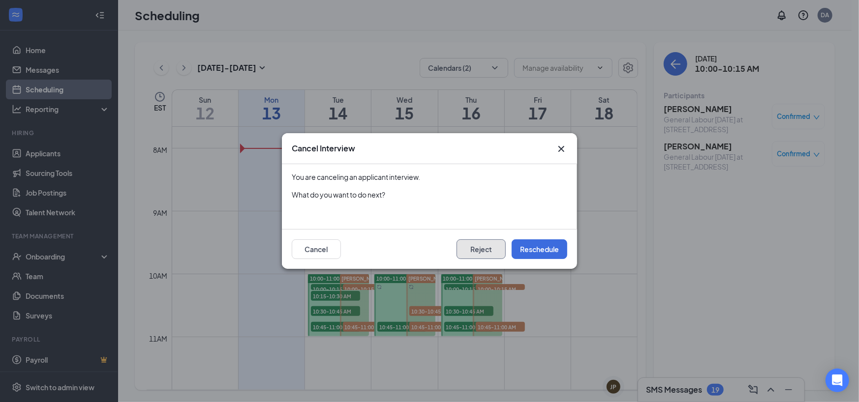
click at [482, 250] on button "Reject" at bounding box center [481, 250] width 49 height 20
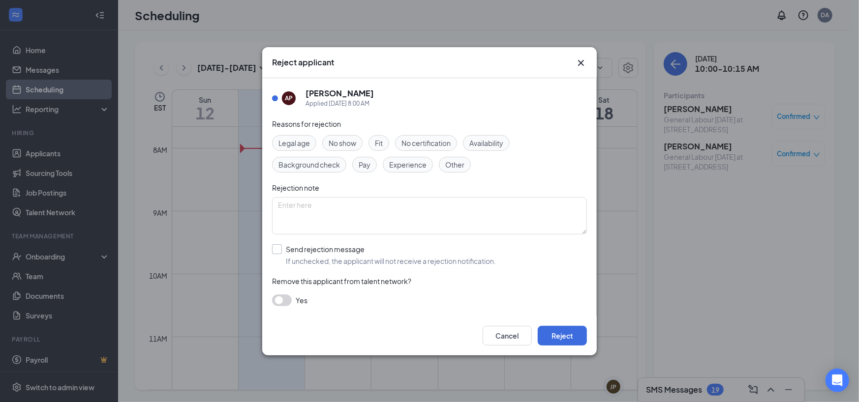
drag, startPoint x: 277, startPoint y: 247, endPoint x: 302, endPoint y: 259, distance: 28.2
click at [277, 248] on input "Send rejection message If unchecked, the applicant will not receive a rejection…" at bounding box center [384, 256] width 224 height 22
checkbox input "true"
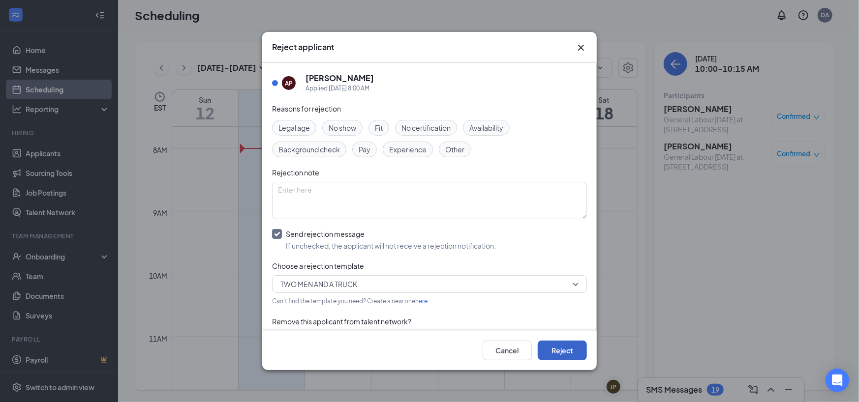
click at [548, 351] on button "Reject" at bounding box center [562, 351] width 49 height 20
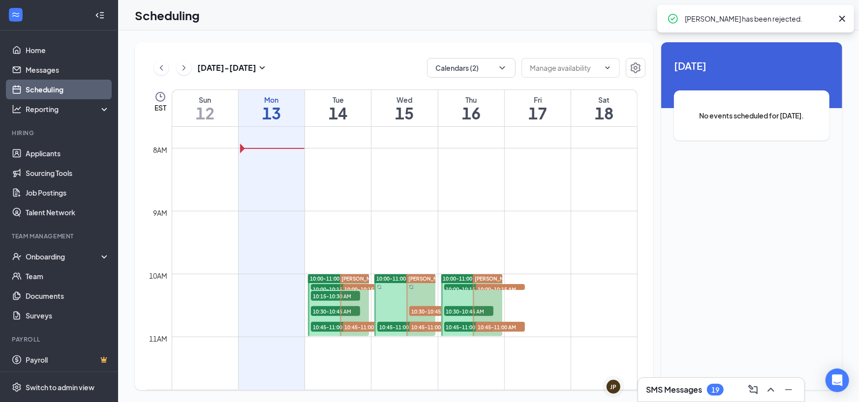
click at [498, 288] on span "10:00-10:15 AM" at bounding box center [500, 289] width 49 height 10
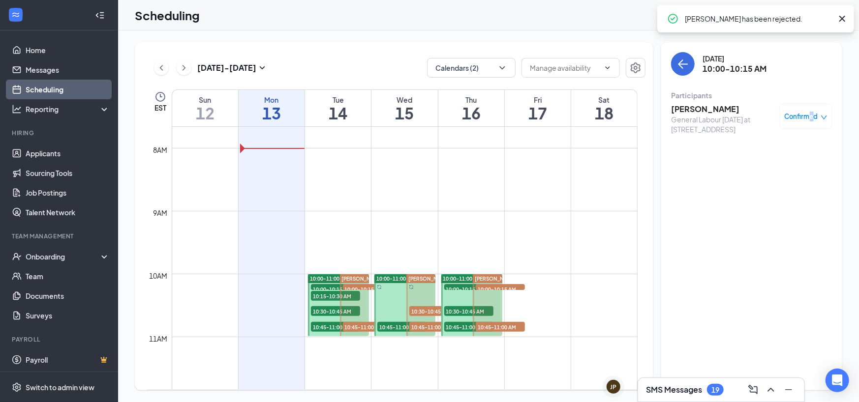
click at [811, 116] on span "Confirmed" at bounding box center [801, 117] width 33 height 10
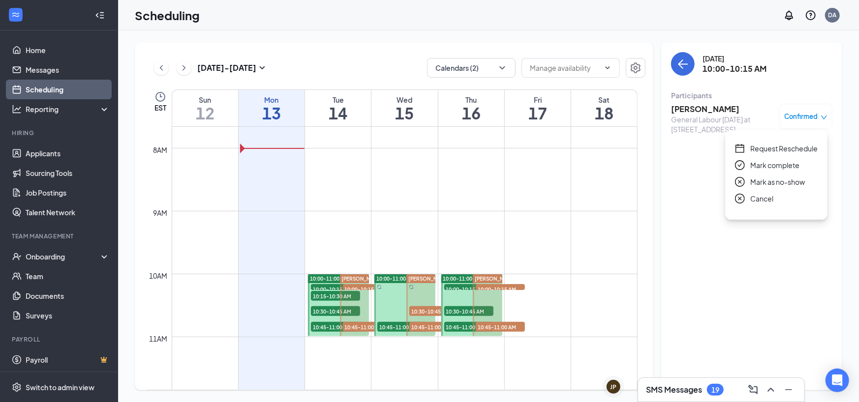
click at [770, 201] on span "Cancel" at bounding box center [761, 198] width 23 height 11
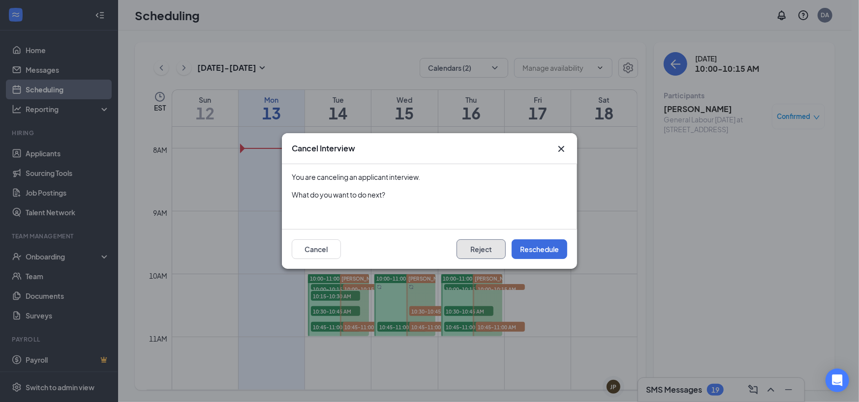
click at [468, 247] on button "Reject" at bounding box center [481, 250] width 49 height 20
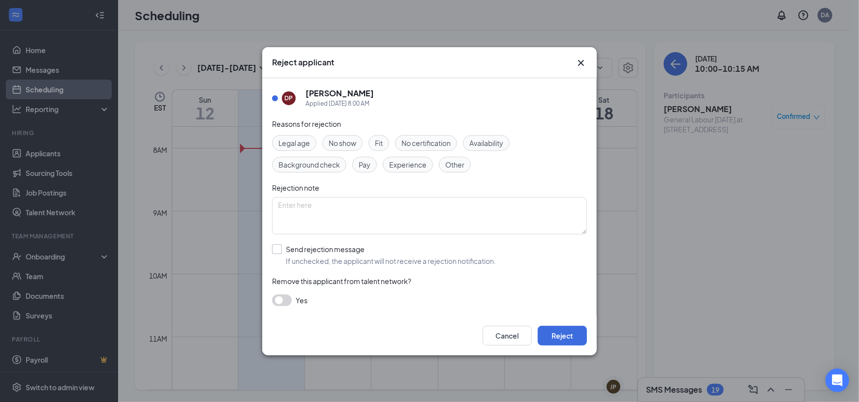
drag, startPoint x: 276, startPoint y: 245, endPoint x: 287, endPoint y: 250, distance: 12.5
click at [277, 245] on input "Send rejection message If unchecked, the applicant will not receive a rejection…" at bounding box center [384, 256] width 224 height 22
checkbox input "true"
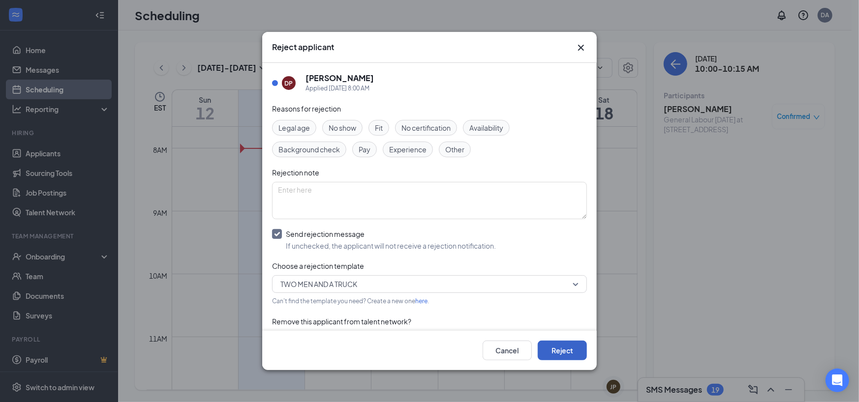
click at [566, 349] on button "Reject" at bounding box center [562, 351] width 49 height 20
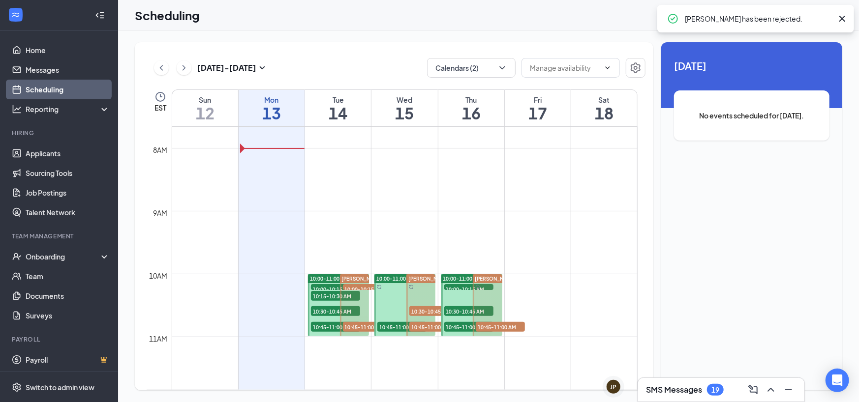
click at [328, 286] on span "10:00-10:15 AM" at bounding box center [335, 289] width 49 height 10
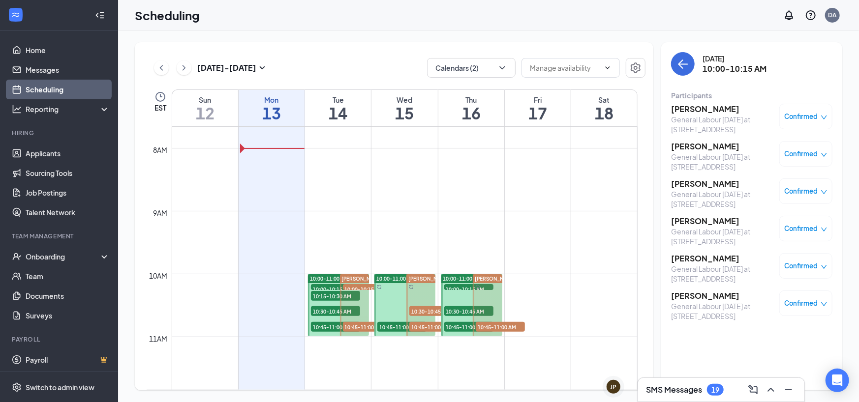
click at [327, 299] on span "10:15-10:30 AM" at bounding box center [335, 296] width 49 height 10
